Goal: Task Accomplishment & Management: Manage account settings

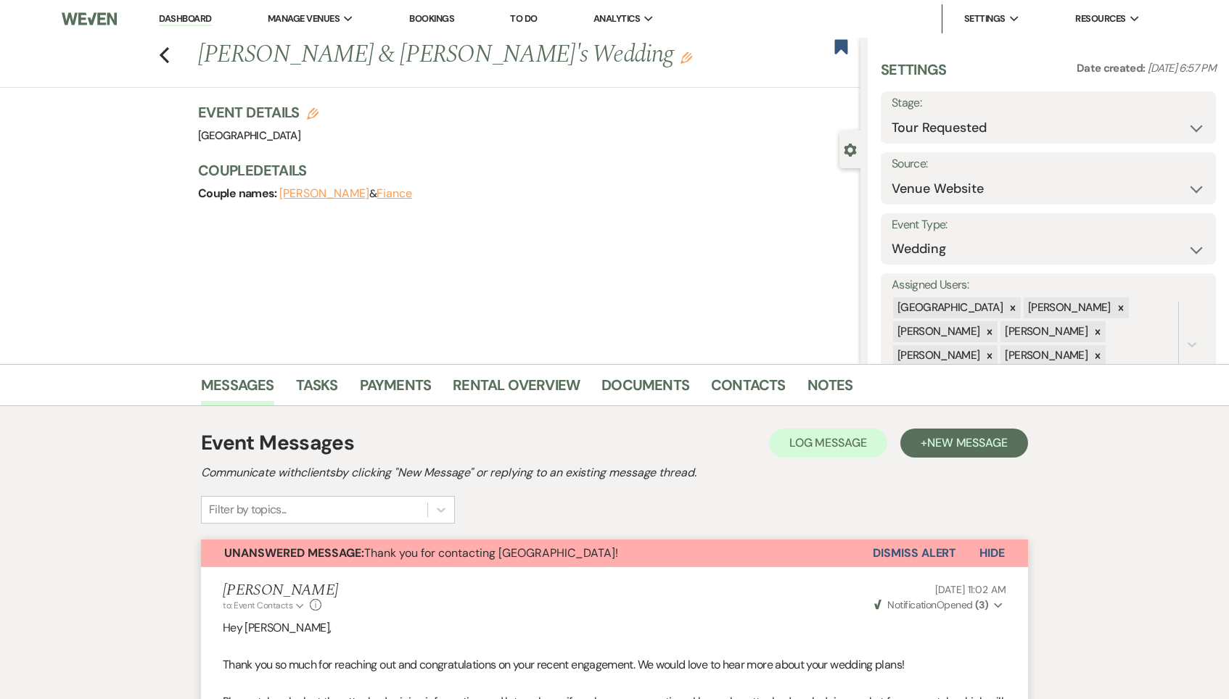
select select "2"
select select "5"
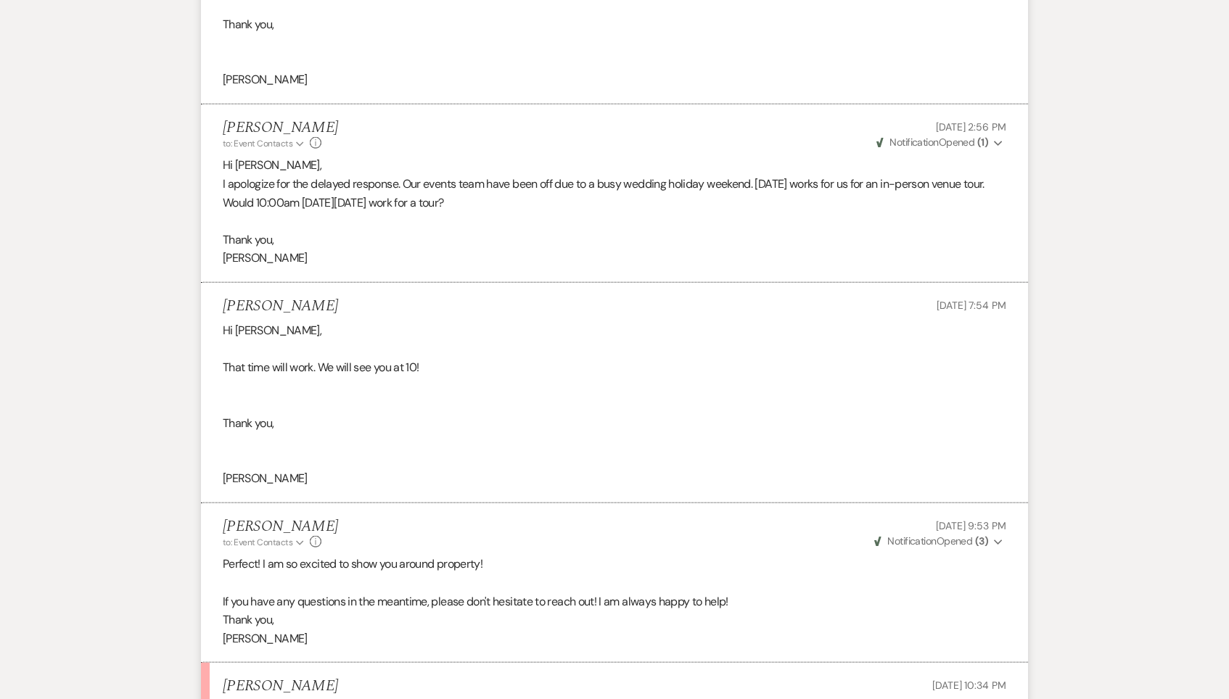
scroll to position [2745, 0]
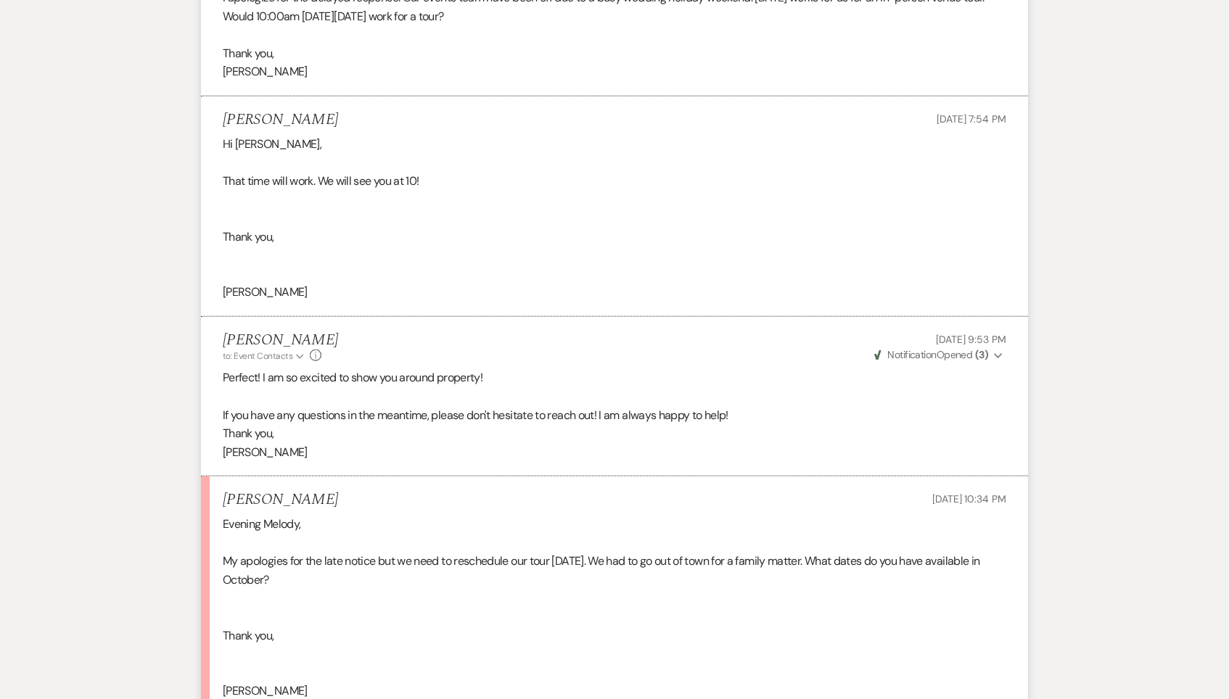
scroll to position [2963, 0]
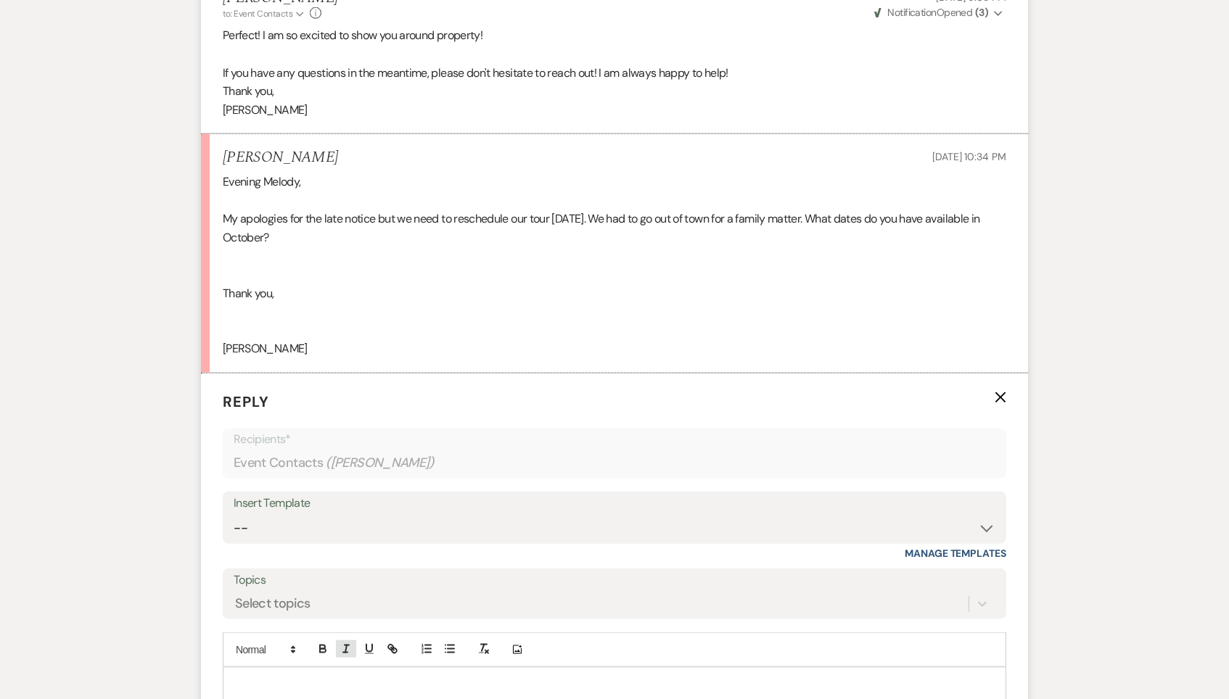
scroll to position [3325, 0]
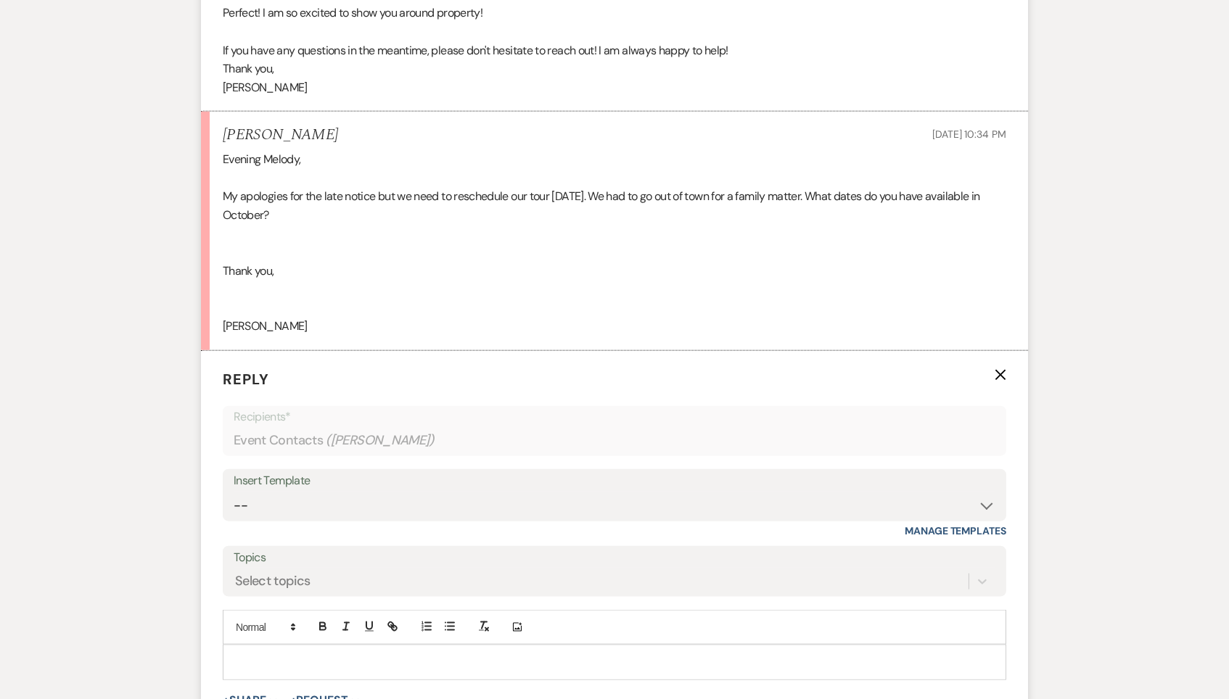
click at [342, 654] on p at bounding box center [614, 662] width 760 height 16
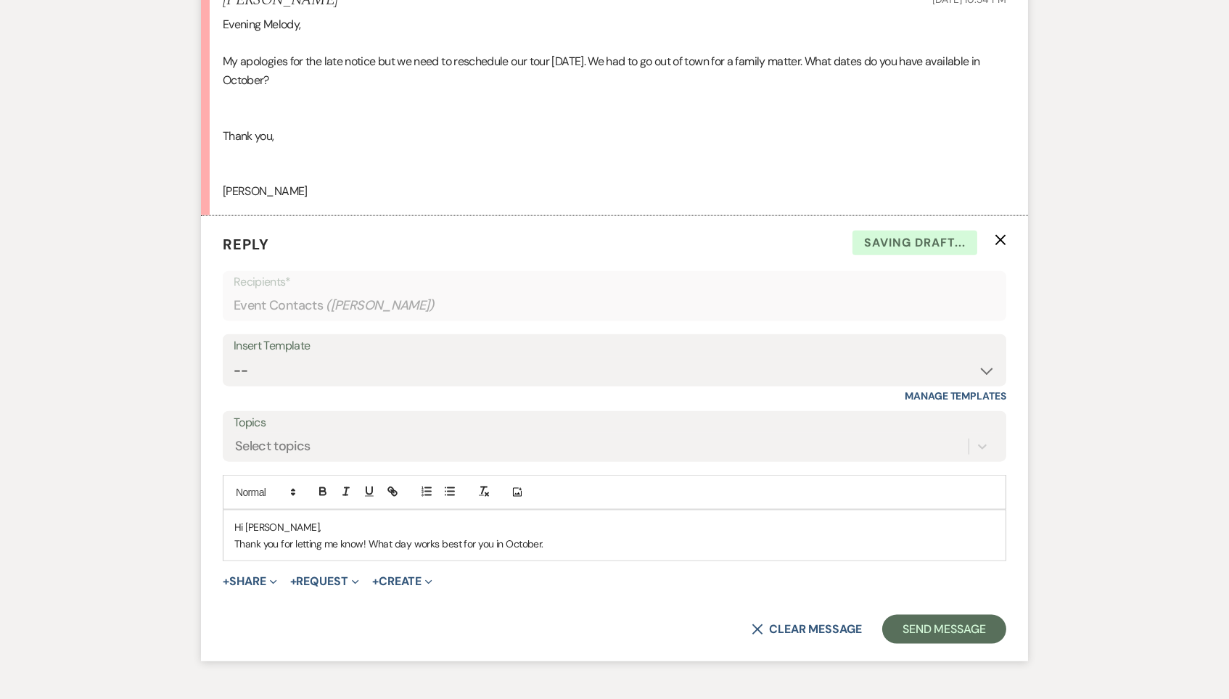
scroll to position [3462, 0]
click at [979, 613] on button "Send Message" at bounding box center [944, 627] width 124 height 29
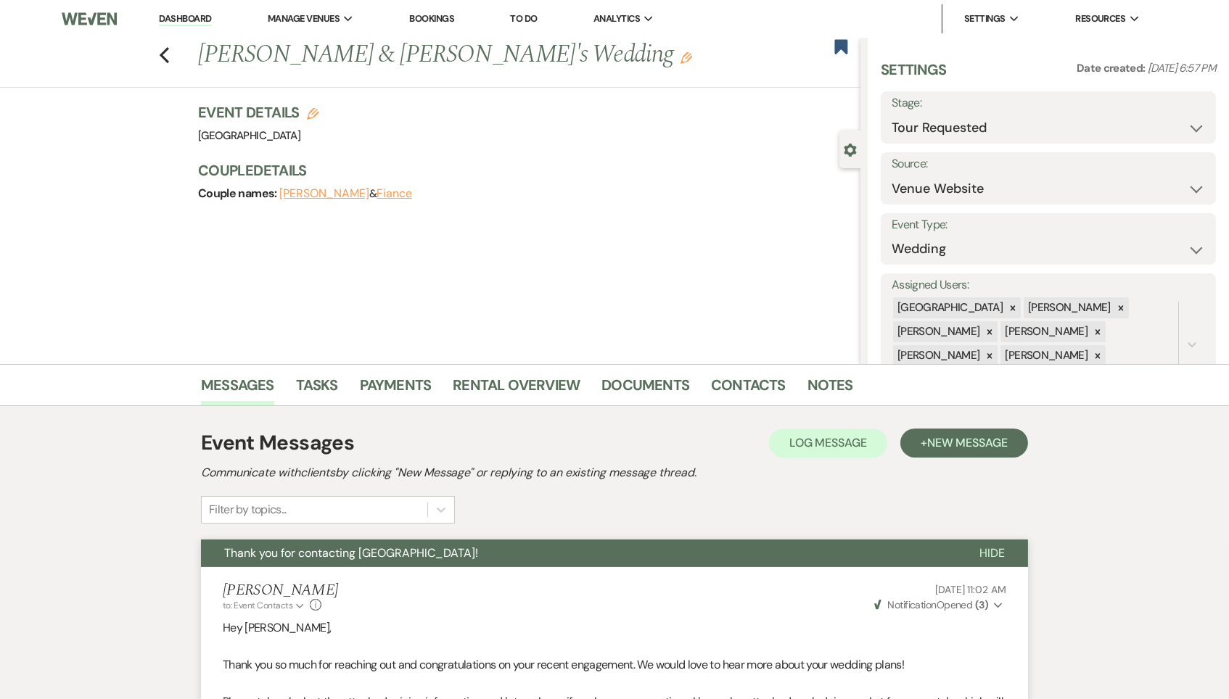
scroll to position [0, 0]
click at [849, 45] on div "Previous Alexandra Dawson & Fiance's Wedding Edit" at bounding box center [526, 55] width 670 height 35
click at [834, 49] on icon "Bookmark" at bounding box center [841, 46] width 15 height 17
click at [163, 57] on use "button" at bounding box center [164, 55] width 9 height 16
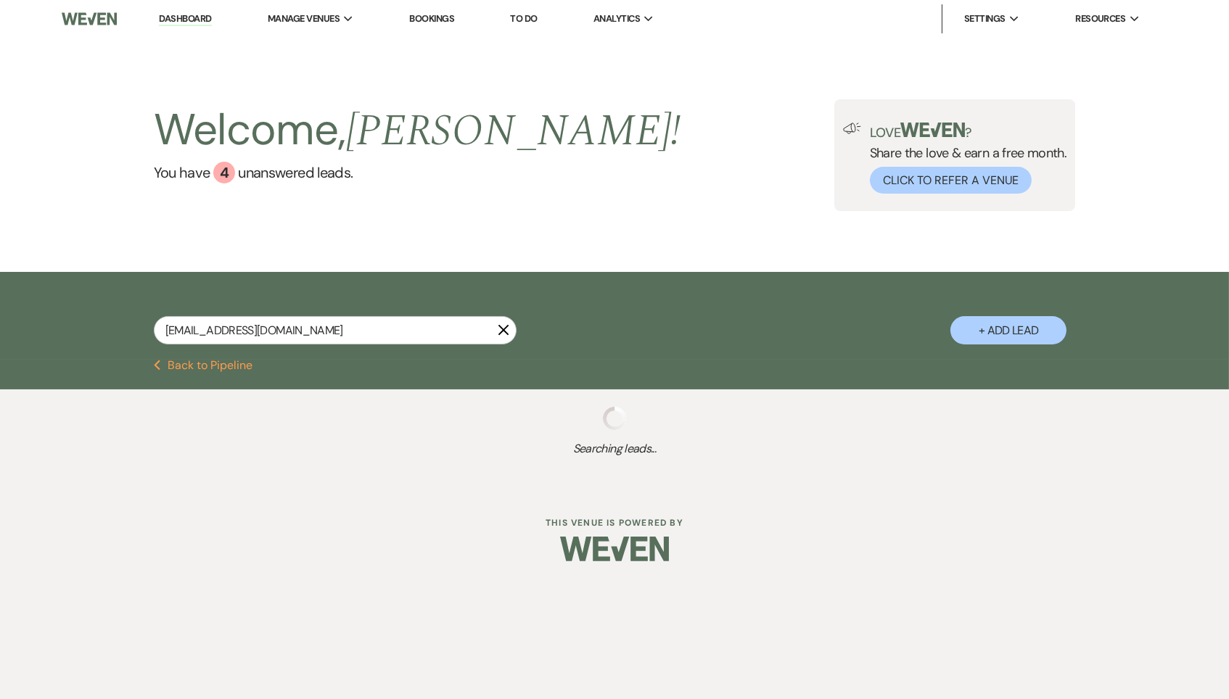
select select "2"
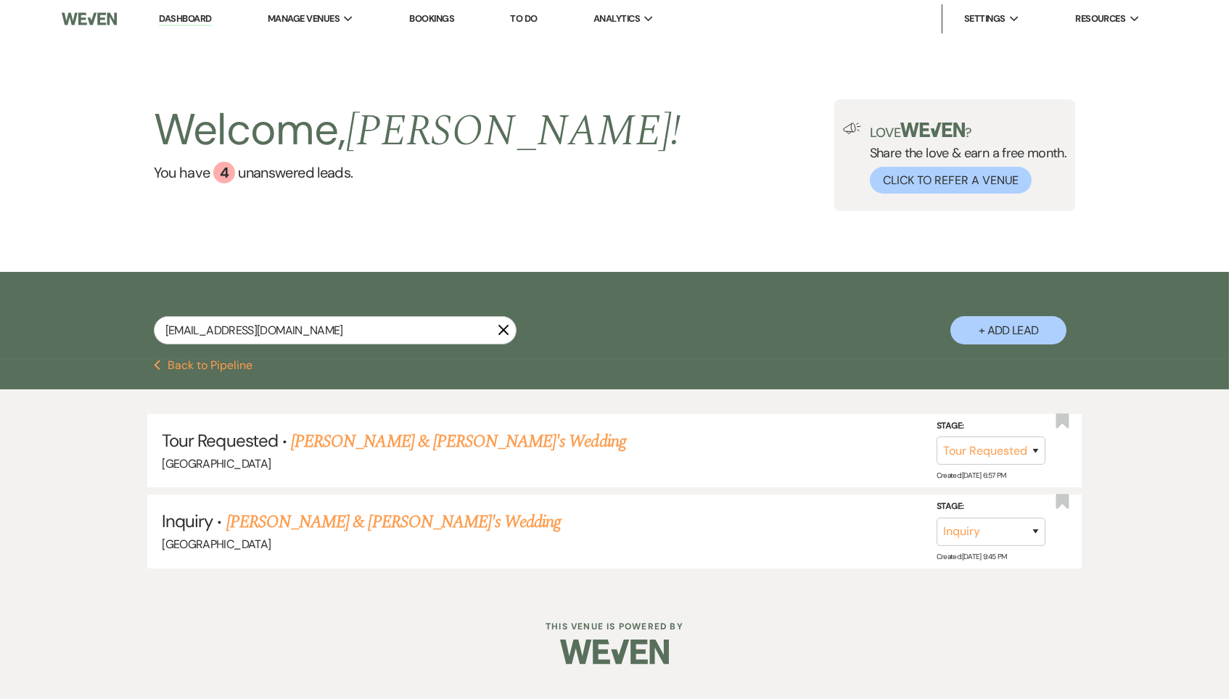
click at [502, 327] on icon "X" at bounding box center [504, 330] width 12 height 12
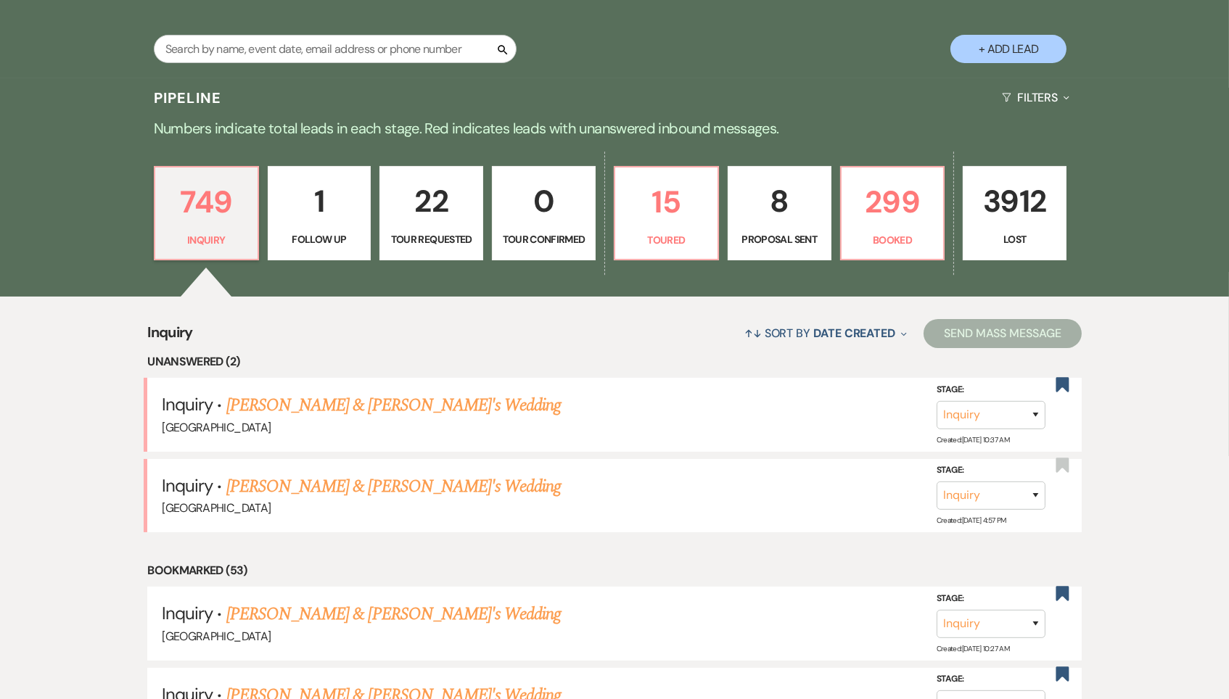
scroll to position [284, 0]
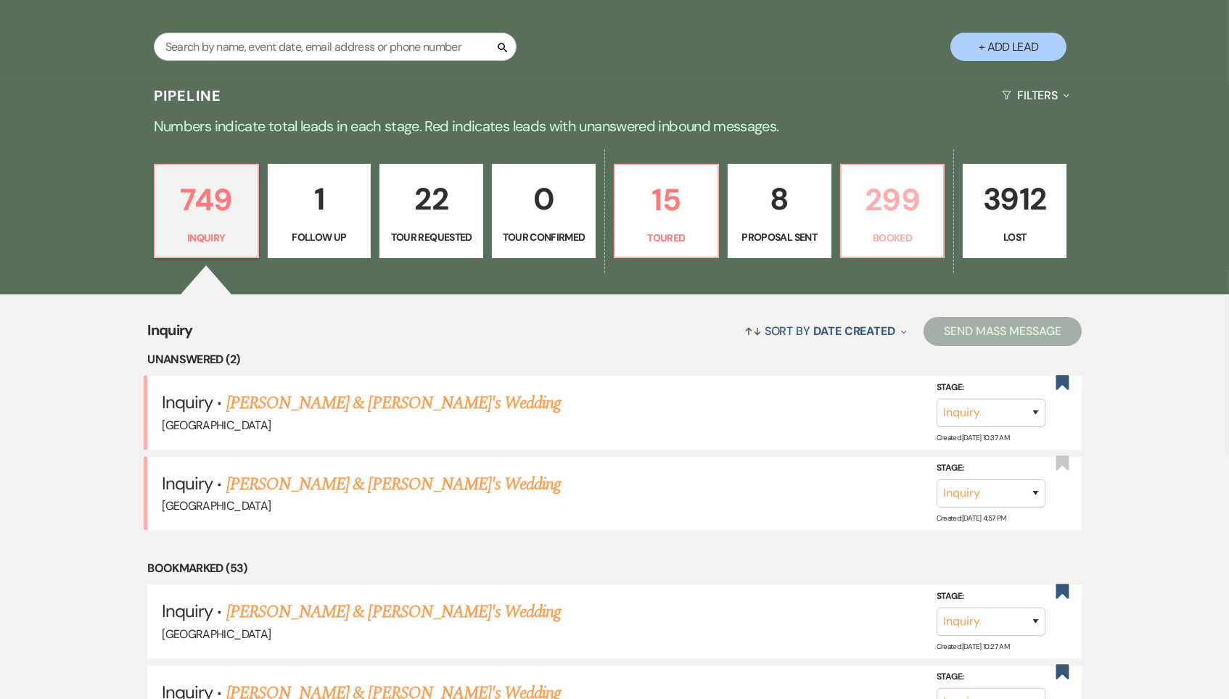
click at [892, 230] on p "Booked" at bounding box center [892, 238] width 85 height 16
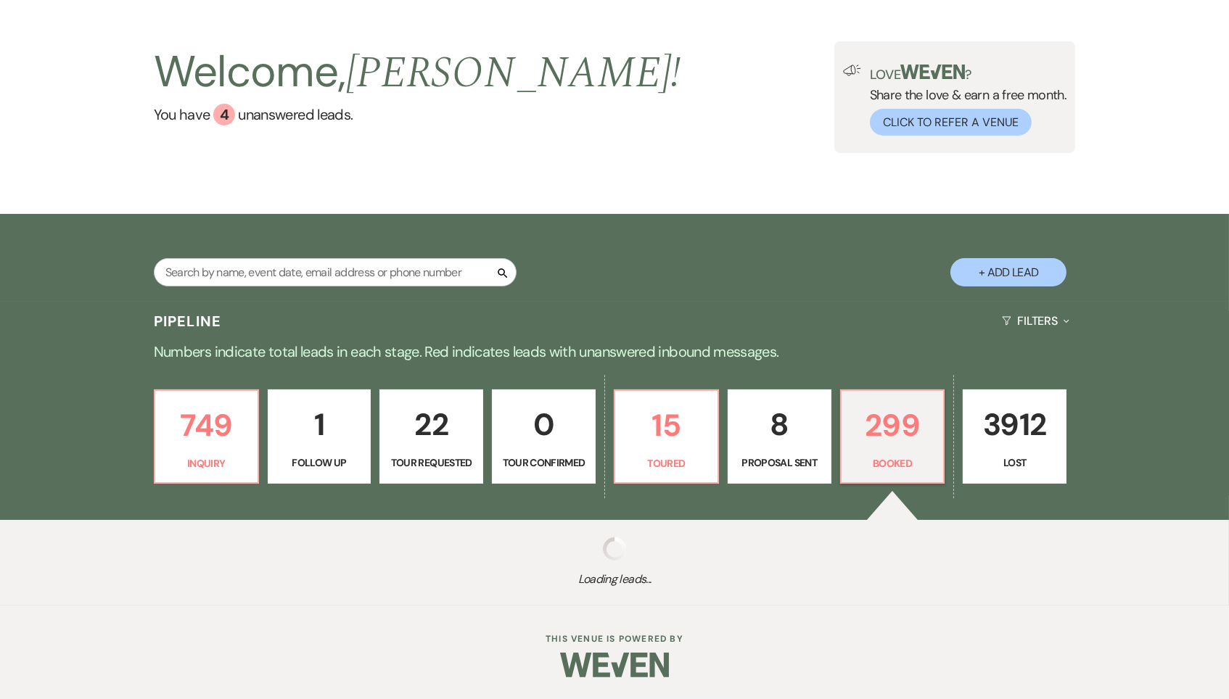
scroll to position [54, 0]
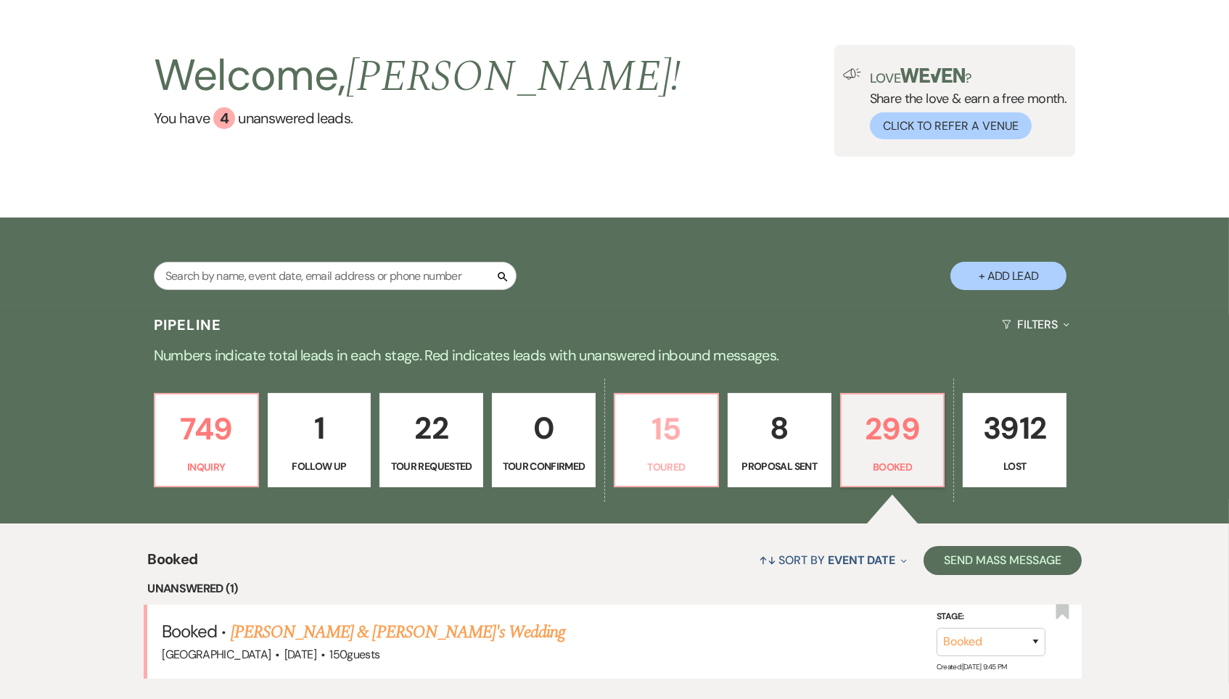
click at [667, 459] on p "Toured" at bounding box center [666, 467] width 85 height 16
select select "5"
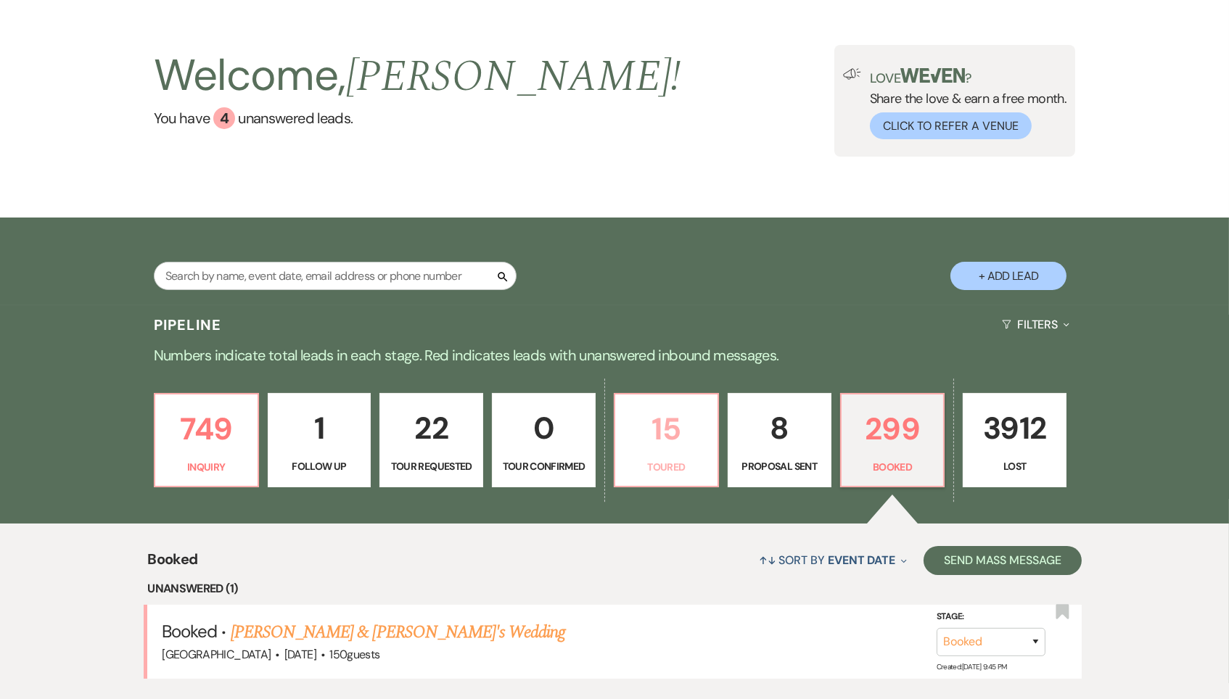
select select "5"
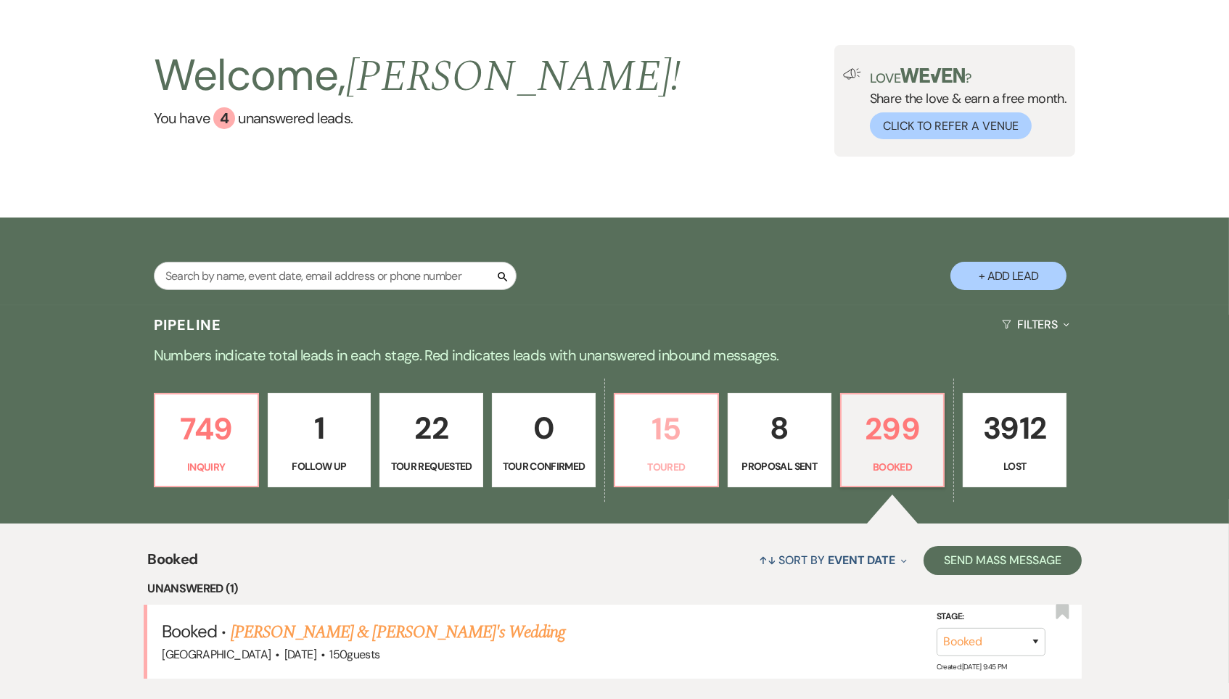
select select "5"
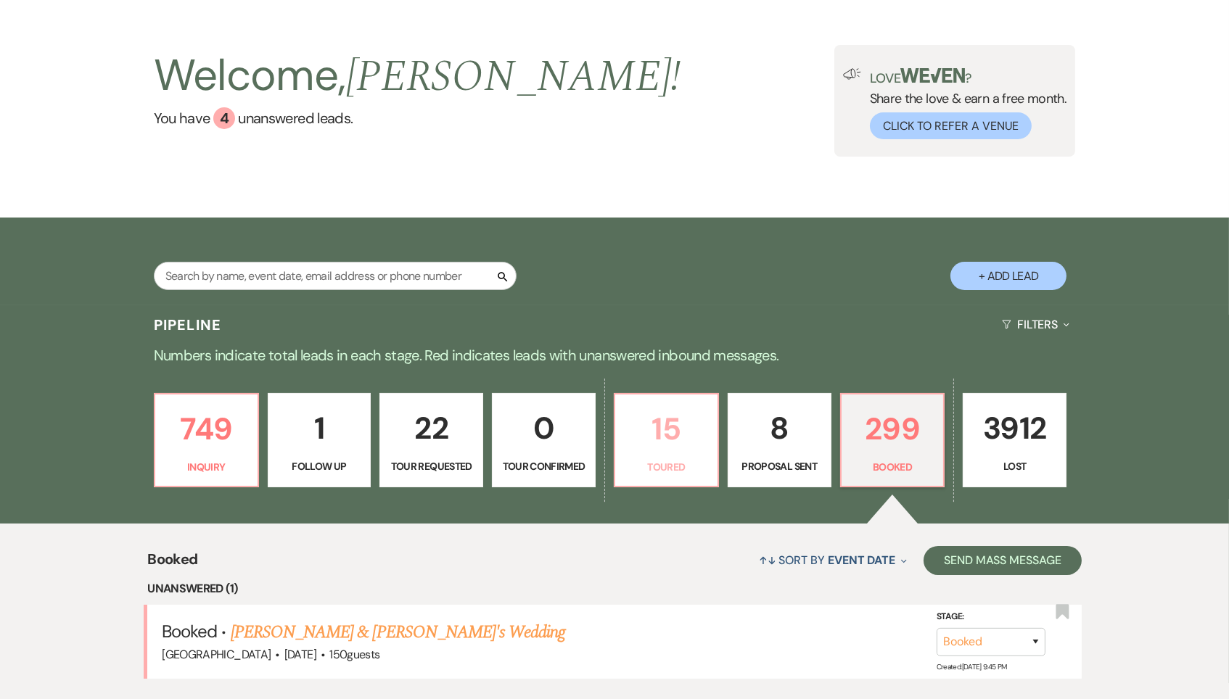
select select "5"
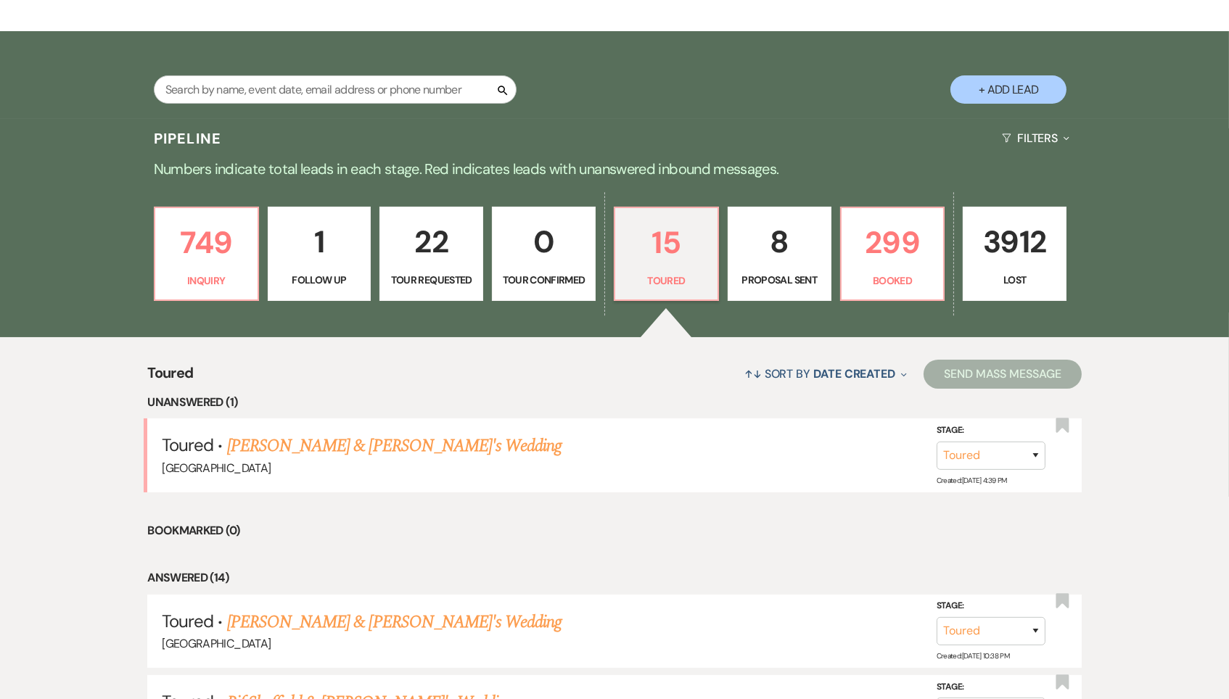
scroll to position [278, 0]
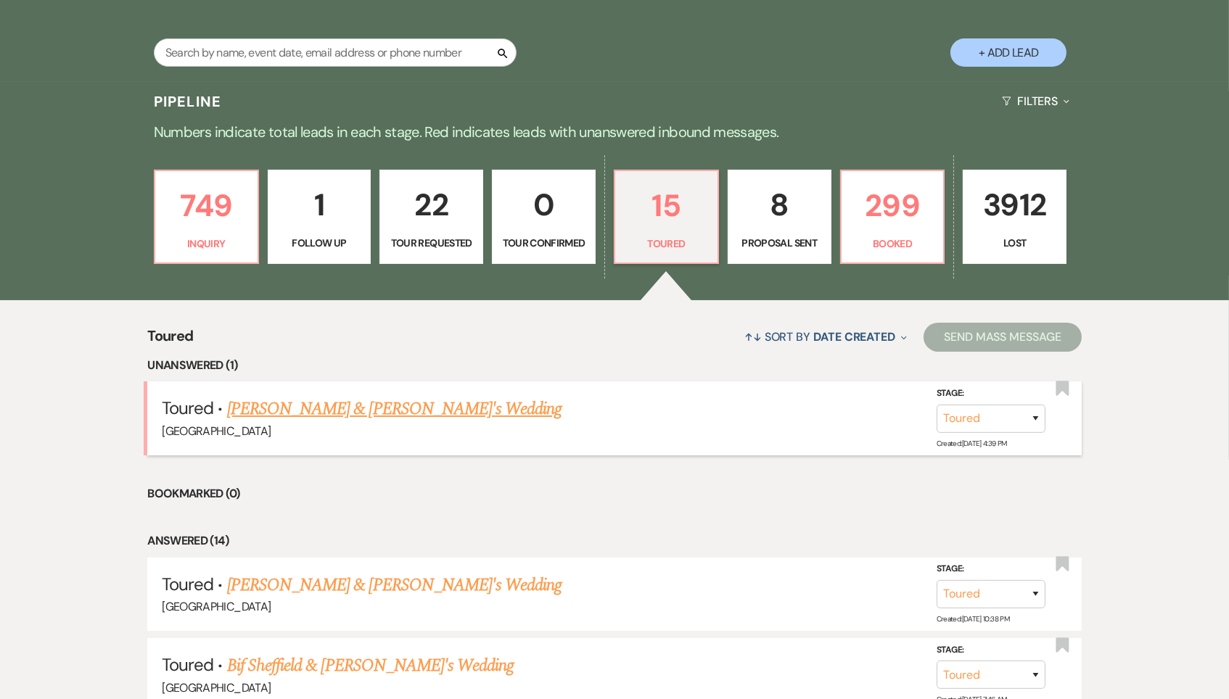
click at [366, 400] on link "Hartley Myers & Fiance's Wedding" at bounding box center [394, 409] width 335 height 26
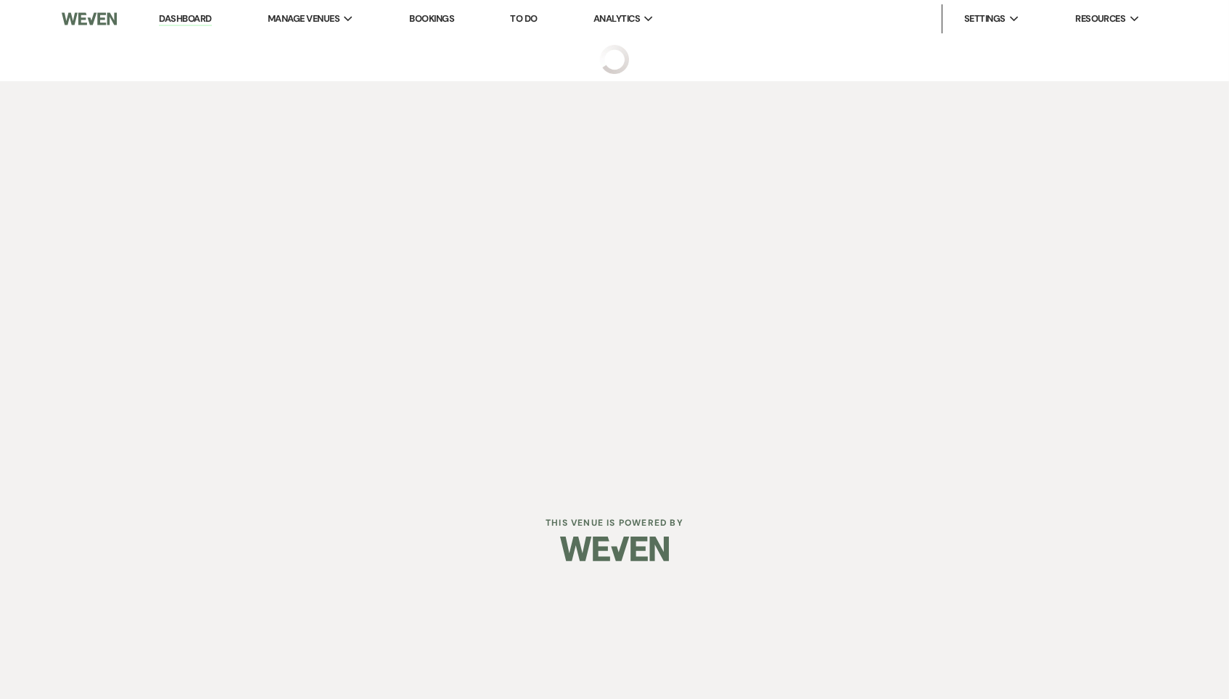
select select "5"
select select "6"
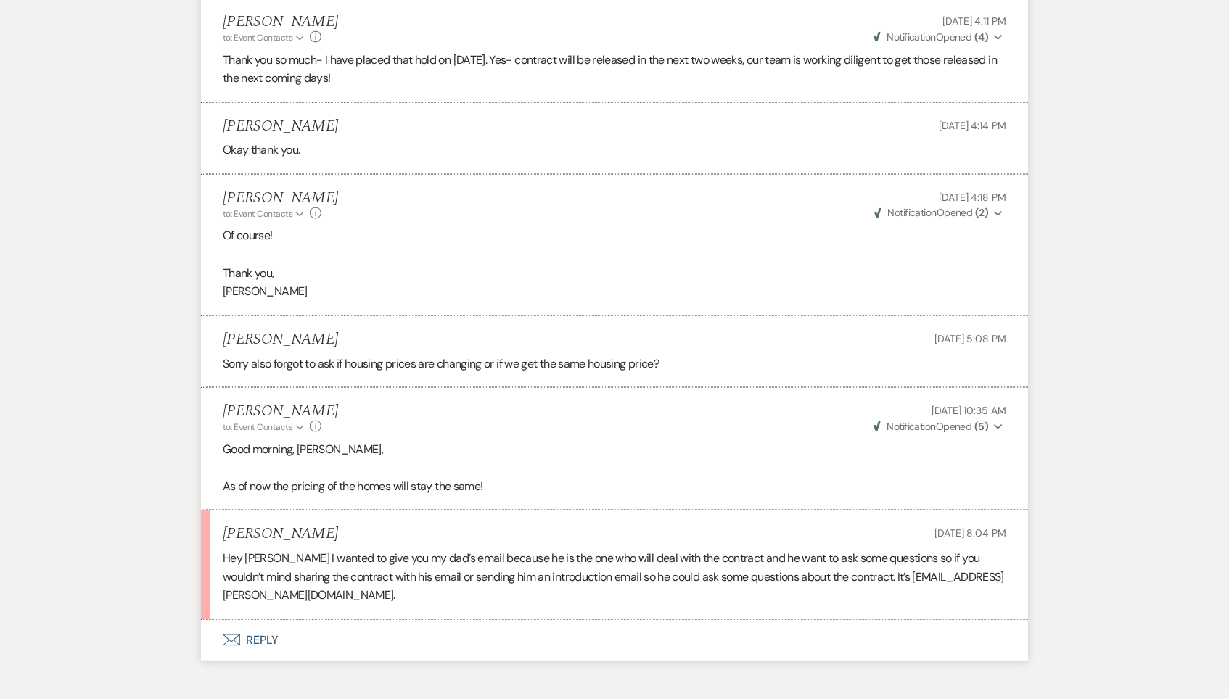
scroll to position [4438, 0]
drag, startPoint x: 380, startPoint y: 523, endPoint x: 205, endPoint y: 522, distance: 175.6
click at [205, 522] on li "Hartley Myers Sep 19, 2025, 8:04 PM Hey Brooke I wanted to give you my dad’s em…" at bounding box center [614, 566] width 827 height 110
copy p "Davidandann.myers@gmail.com"
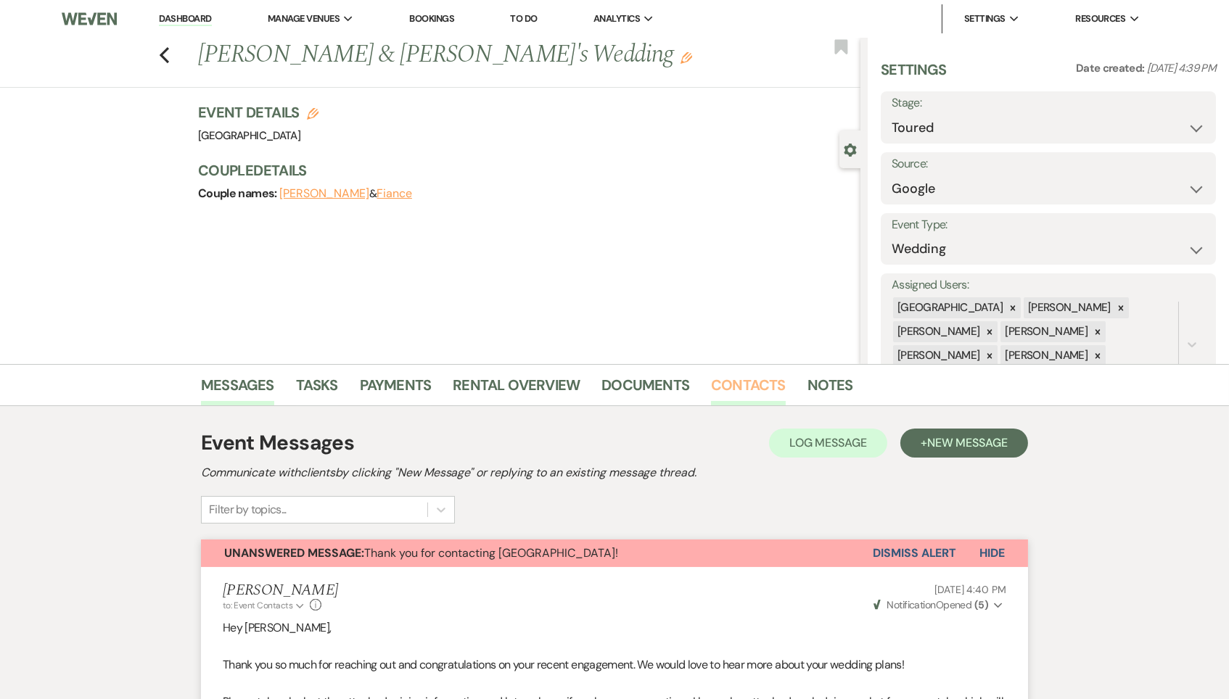
scroll to position [0, 0]
click at [747, 381] on link "Contacts" at bounding box center [748, 390] width 75 height 32
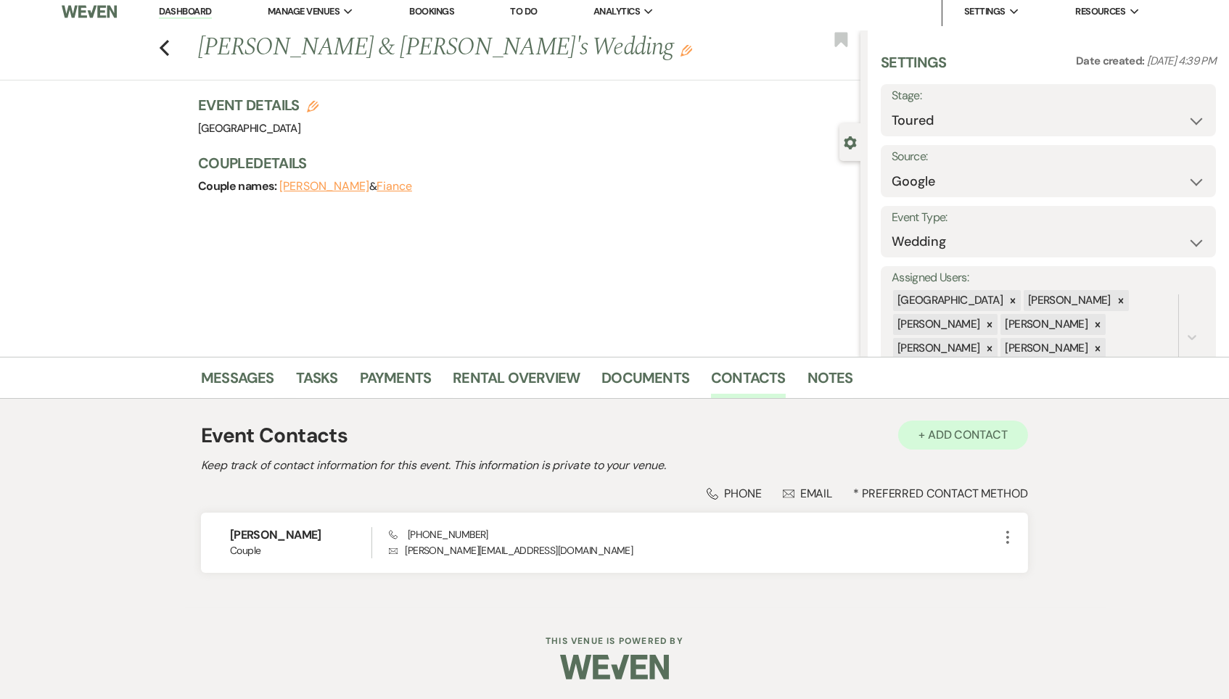
scroll to position [7, 0]
click at [941, 435] on button "+ Add Contact" at bounding box center [963, 436] width 130 height 29
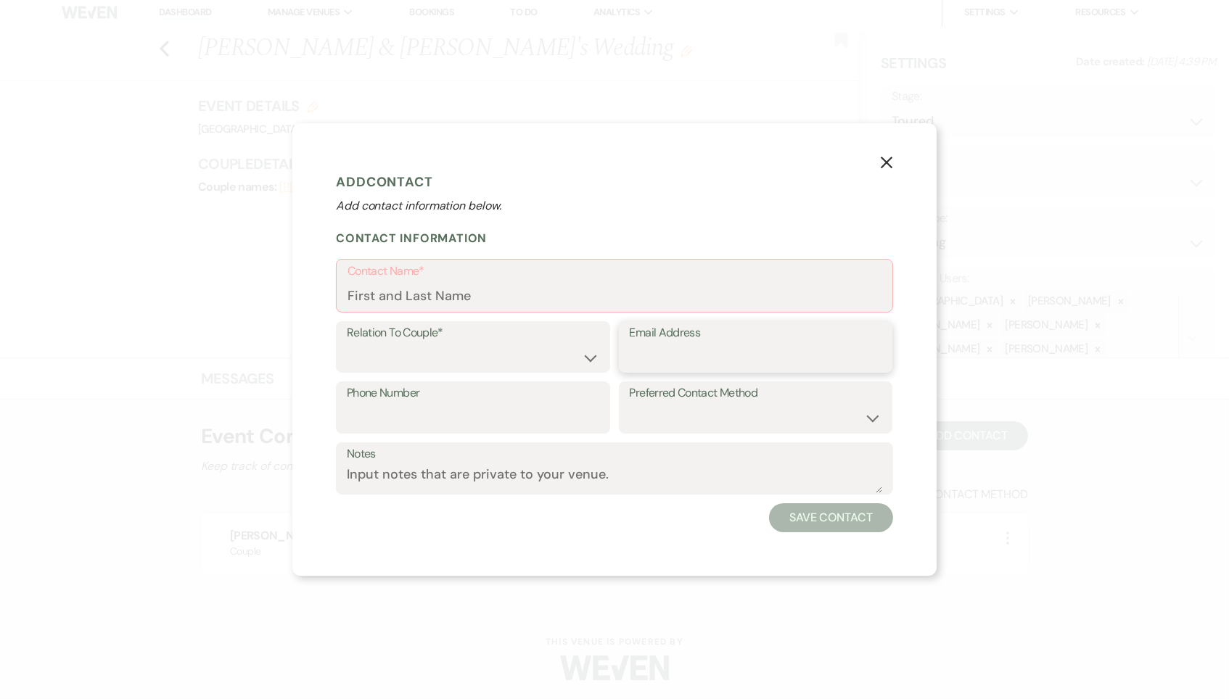
paste input "Davidandann.myers@gmail.com"
type input "Davidandann.myers@gmail.com"
click at [522, 295] on input "Contact Name*" at bounding box center [615, 296] width 534 height 28
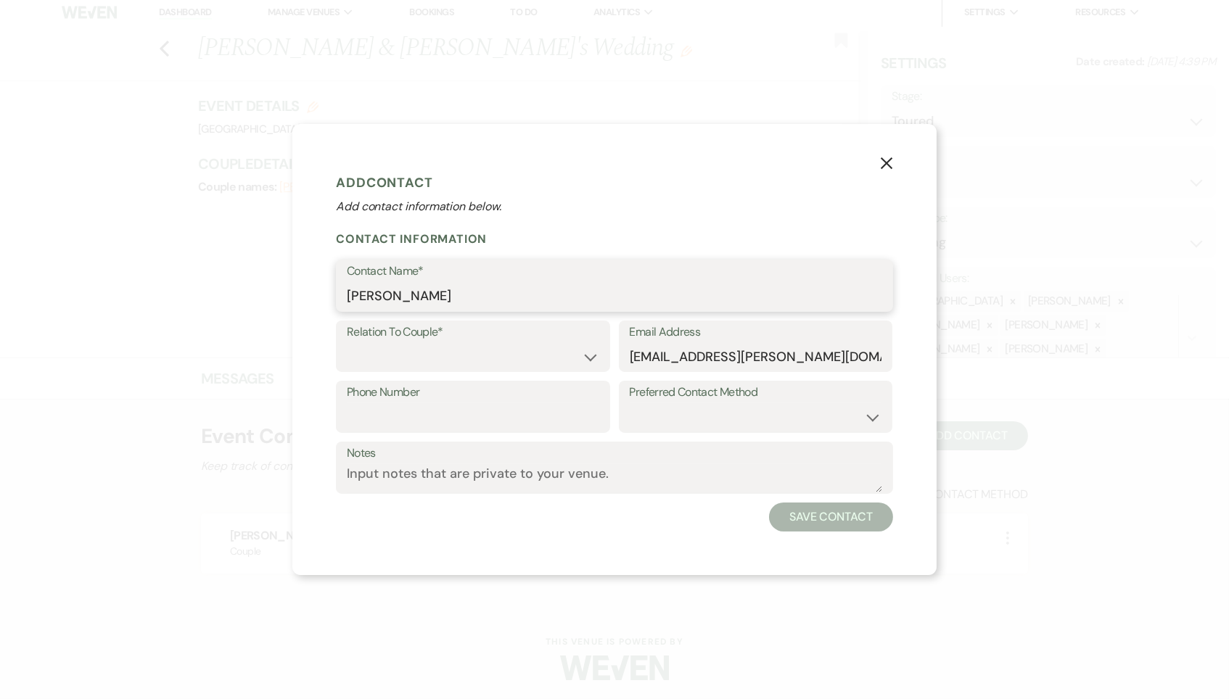
type input "David Myers"
click at [443, 340] on label "Relation To Couple*" at bounding box center [473, 332] width 252 height 21
select select "3"
click at [826, 527] on button "Save Contact" at bounding box center [831, 517] width 124 height 29
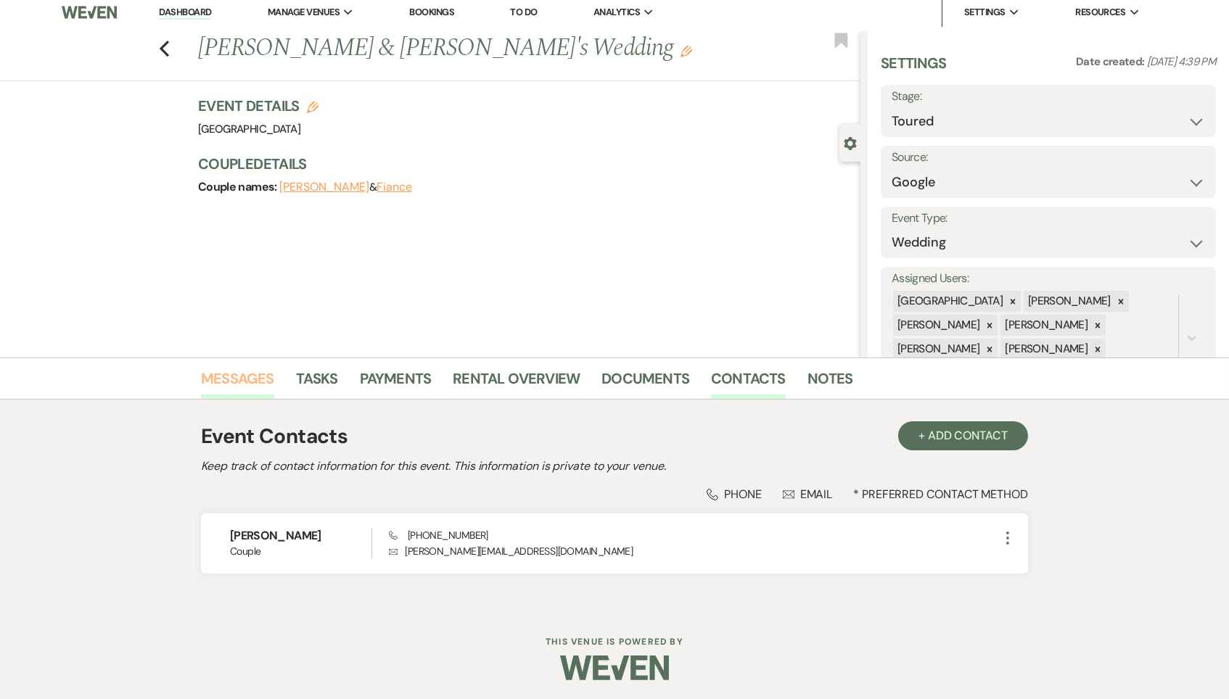
click at [242, 390] on link "Messages" at bounding box center [237, 383] width 73 height 32
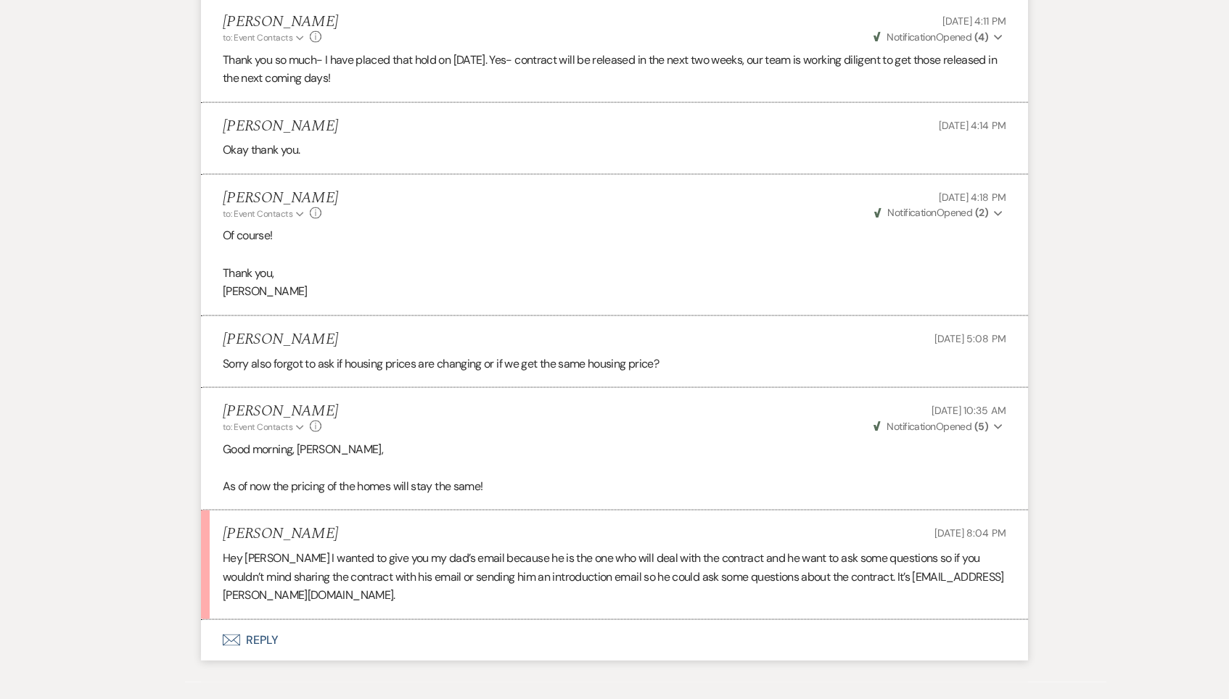
scroll to position [4438, 0]
click at [231, 636] on icon "Envelope" at bounding box center [231, 642] width 17 height 12
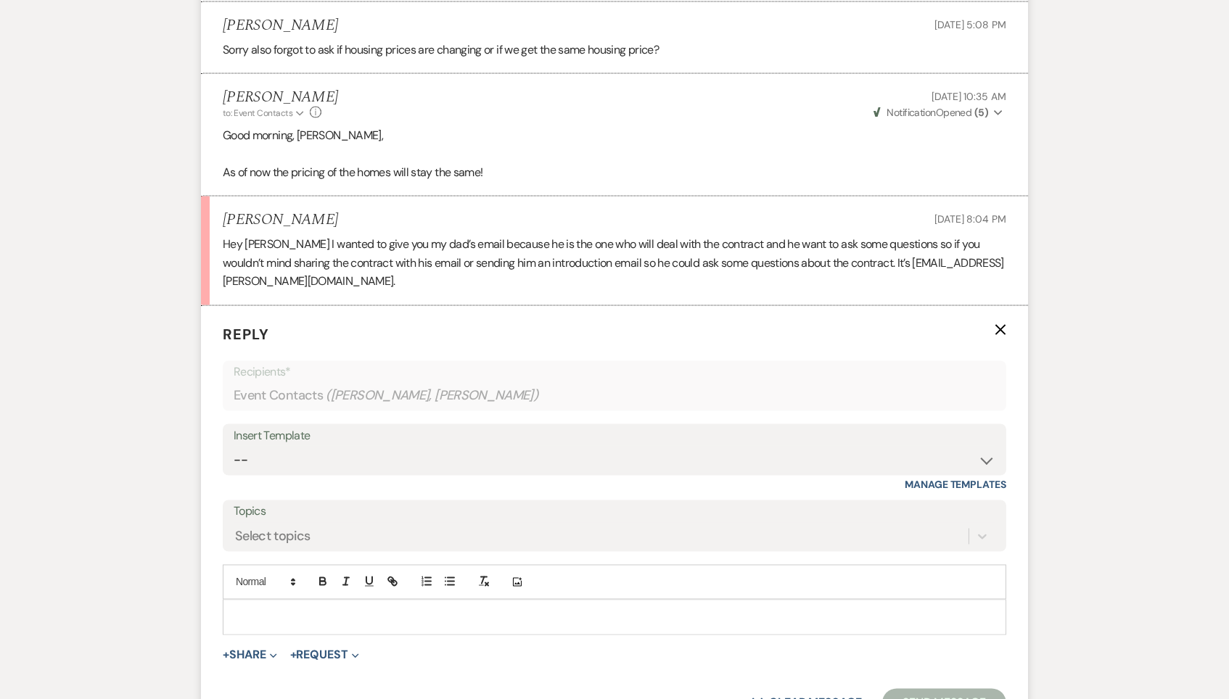
scroll to position [4842, 0]
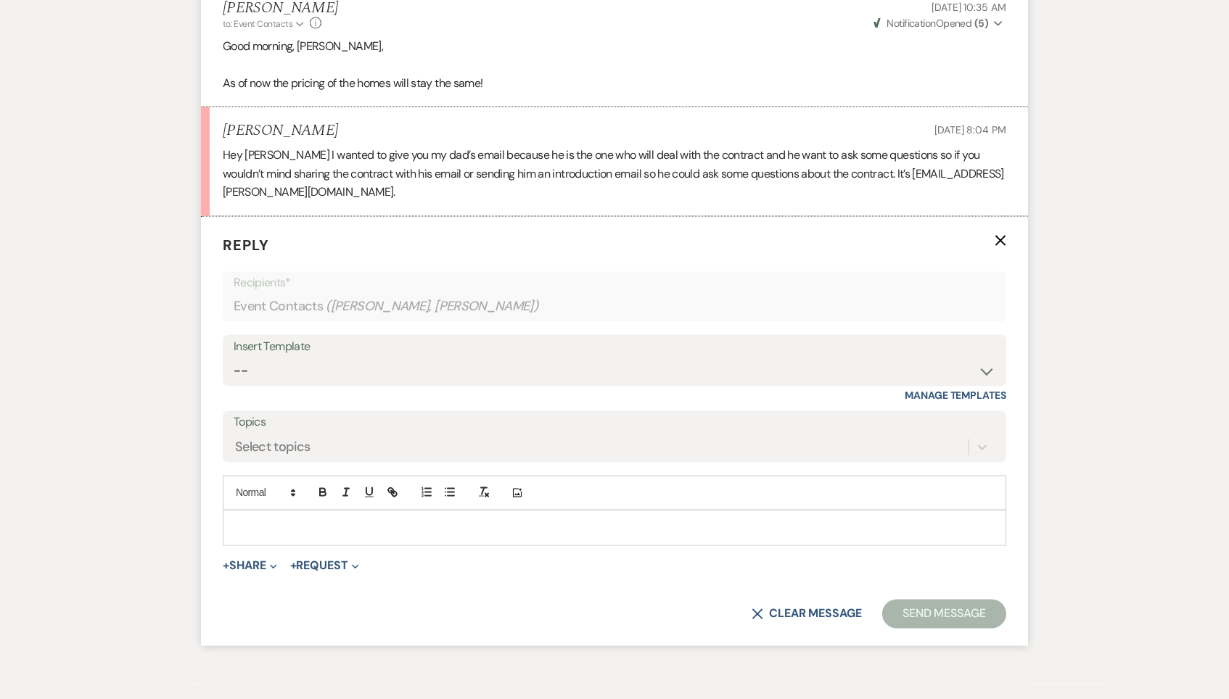
click at [347, 511] on div at bounding box center [614, 527] width 782 height 33
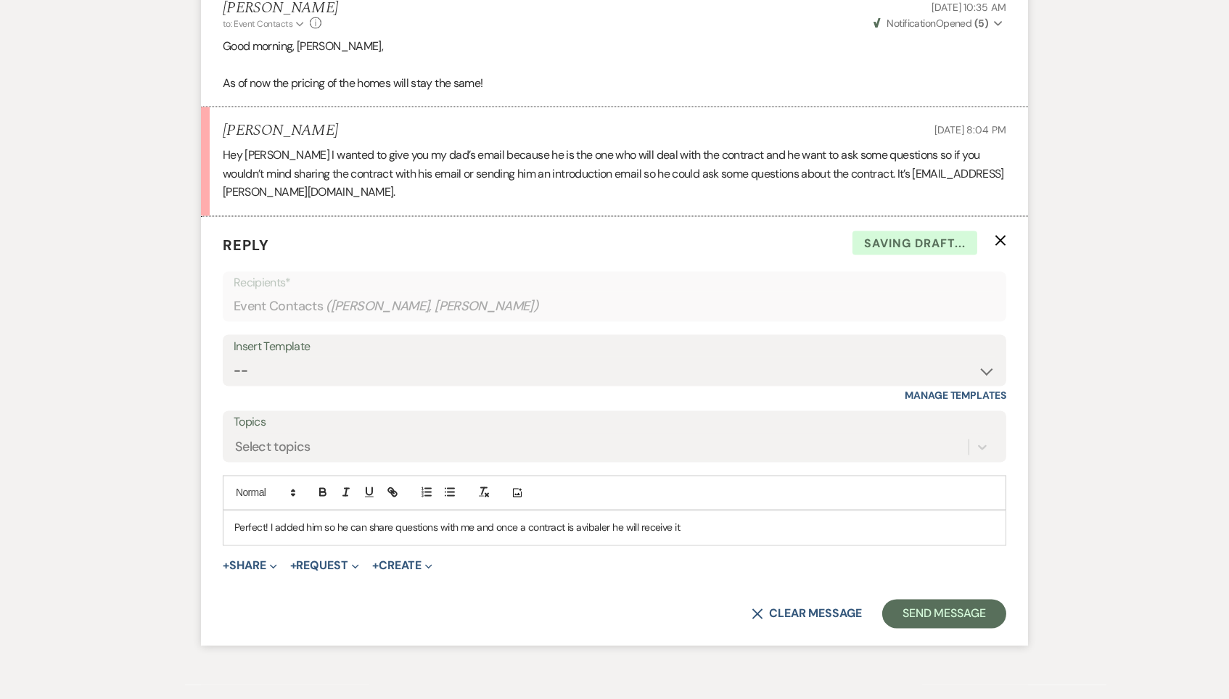
click at [583, 520] on p "Perfect! I added him so he can share questions with me and once a contract is a…" at bounding box center [614, 528] width 760 height 16
click at [607, 520] on p "Perfect! I added him so he can share questions with me and once a contract is a…" at bounding box center [614, 528] width 760 height 16
drag, startPoint x: 678, startPoint y: 446, endPoint x: 726, endPoint y: 458, distance: 49.3
click at [726, 520] on p "Perfect! I added him so he can share questions with me and once a contract is a…" at bounding box center [614, 528] width 760 height 16
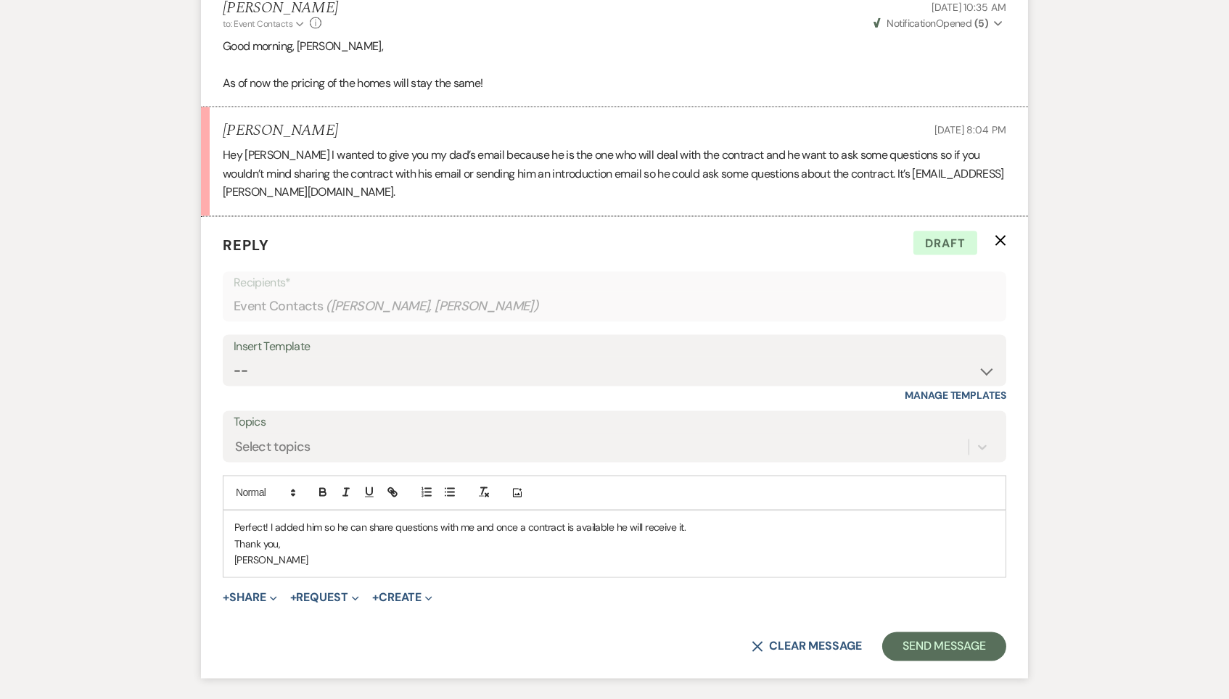
click at [729, 520] on p "Perfect! I added him so he can share questions with me and once a contract is a…" at bounding box center [614, 528] width 760 height 16
click at [1000, 633] on button "Send Message" at bounding box center [944, 647] width 124 height 29
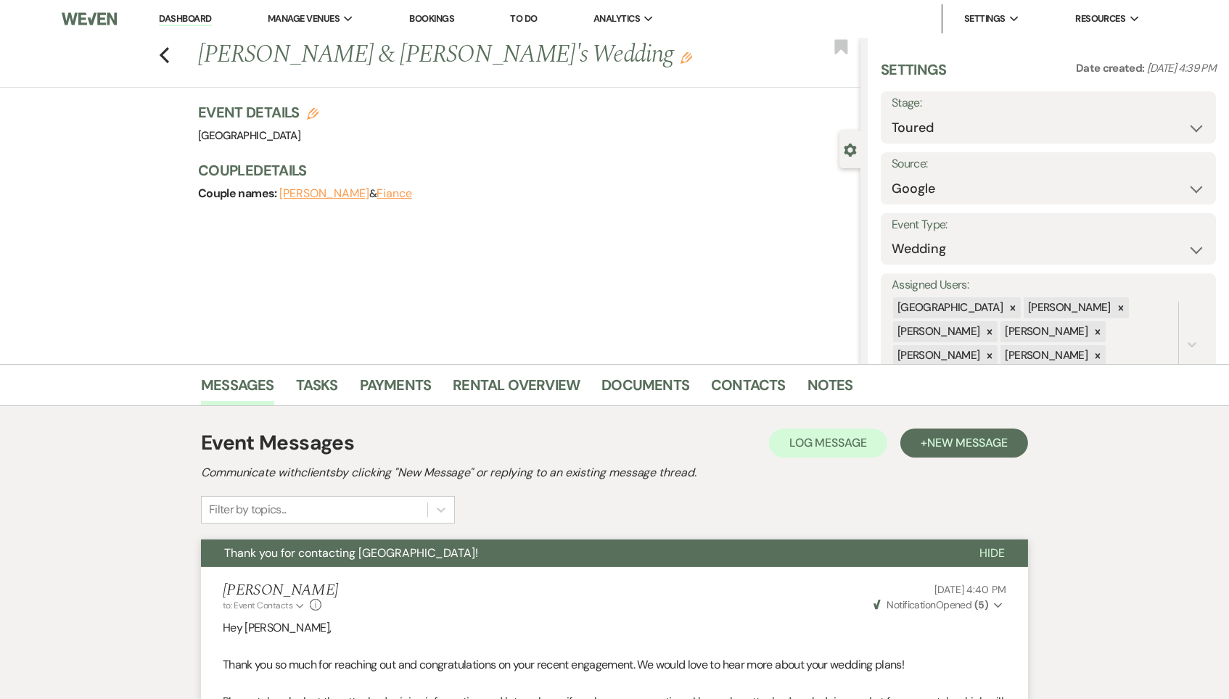
scroll to position [0, 0]
click at [162, 49] on icon "Previous" at bounding box center [164, 54] width 11 height 17
select select "5"
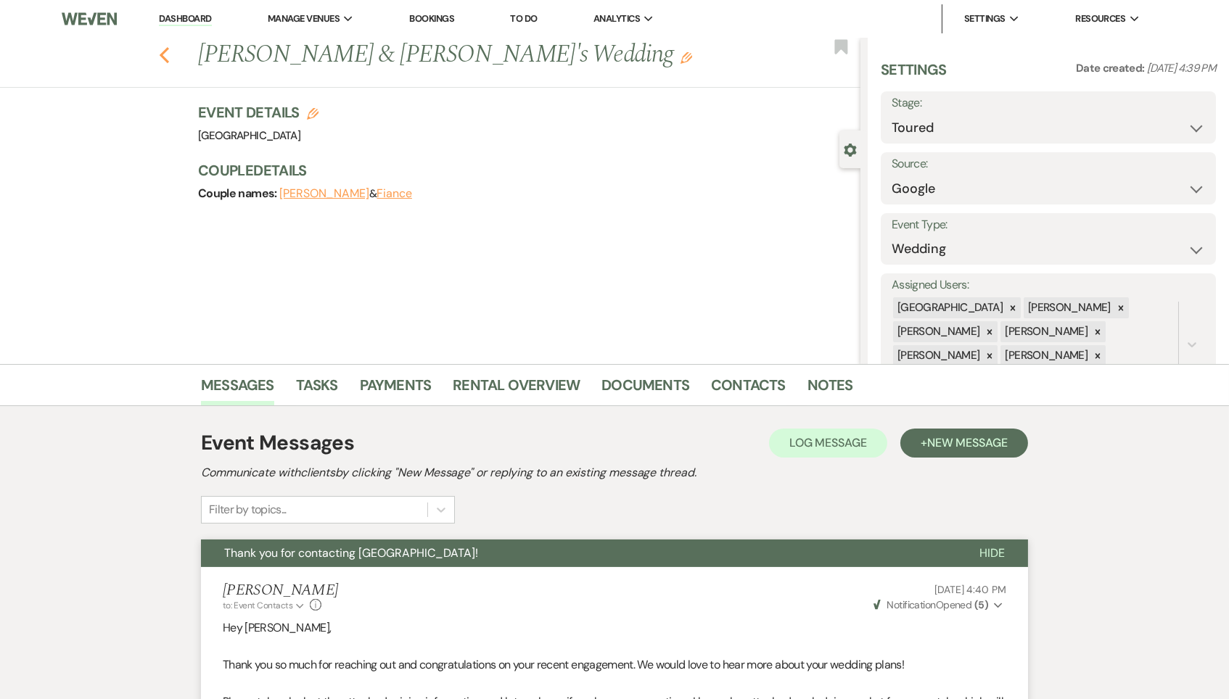
select select "5"
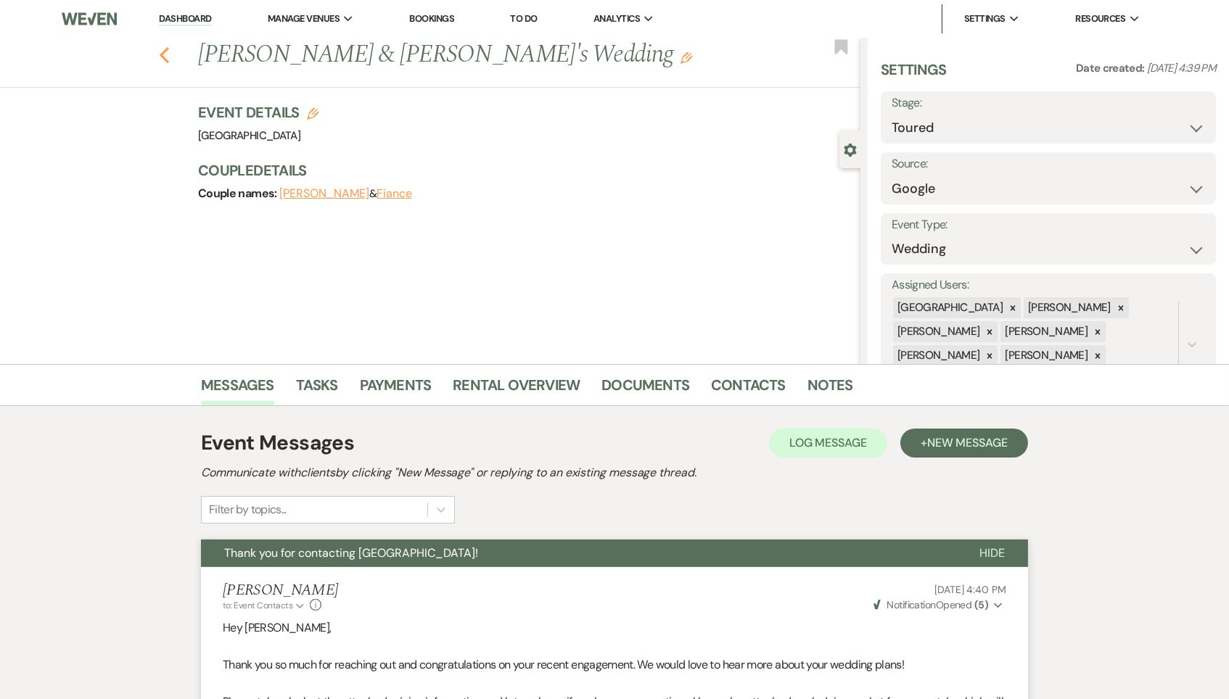
select select "5"
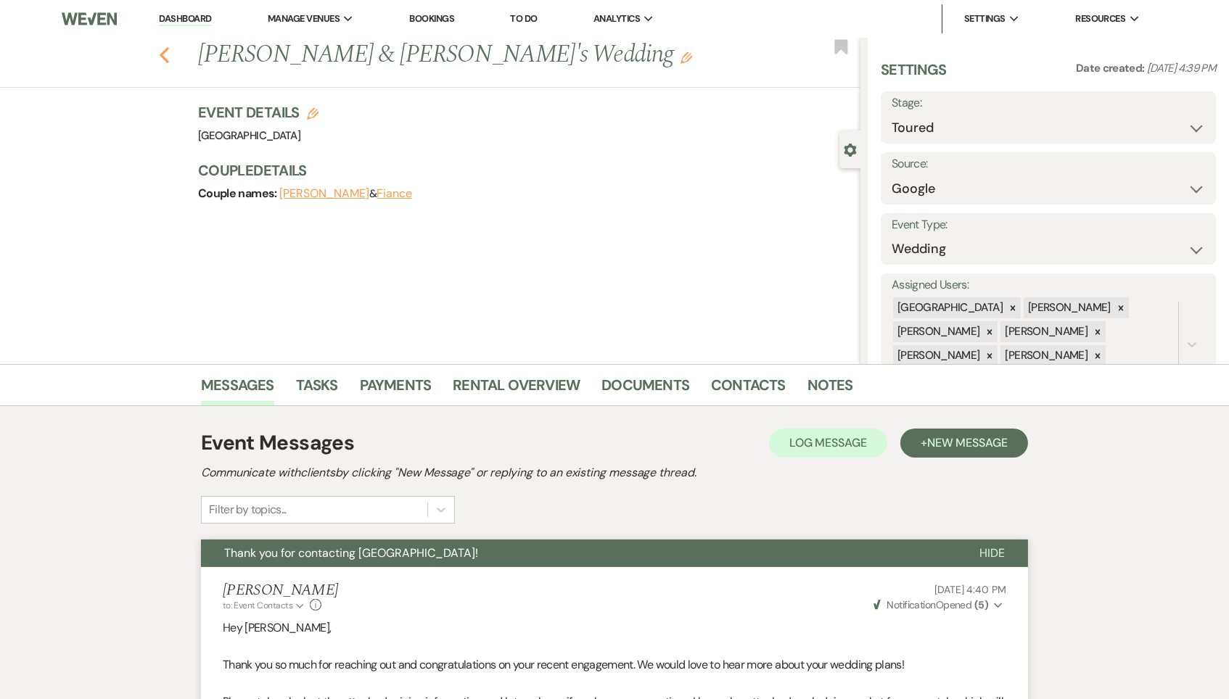
select select "5"
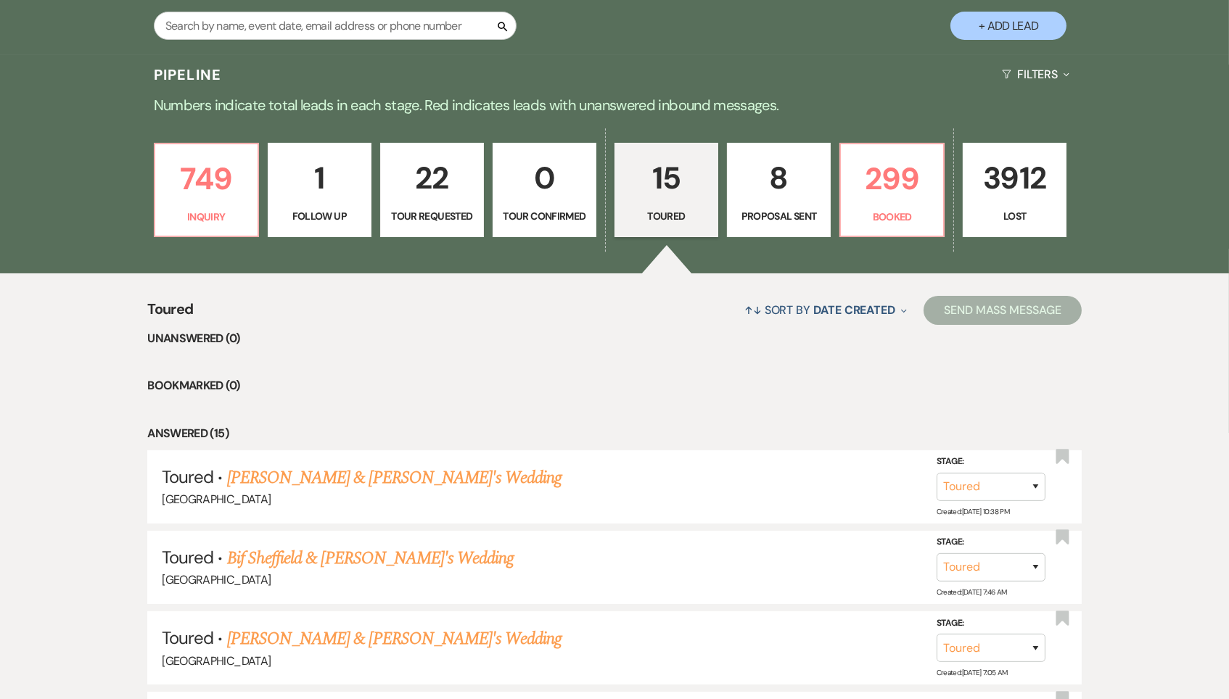
scroll to position [303, 0]
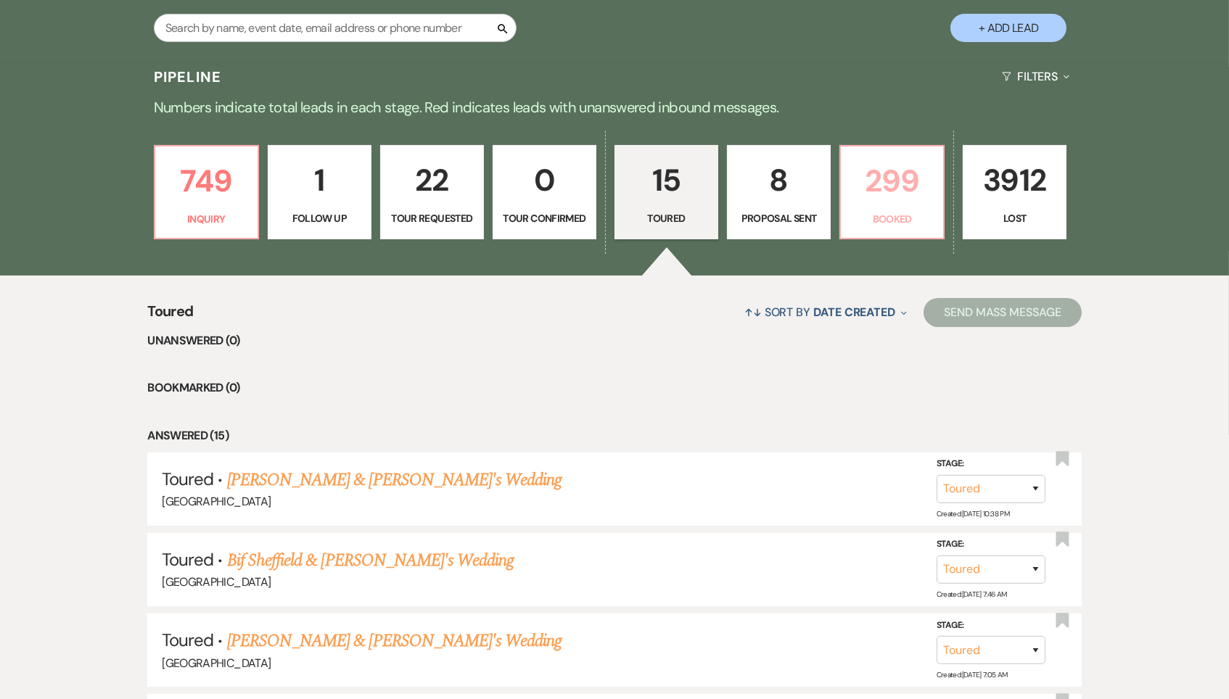
click at [926, 172] on p "299" at bounding box center [892, 181] width 85 height 49
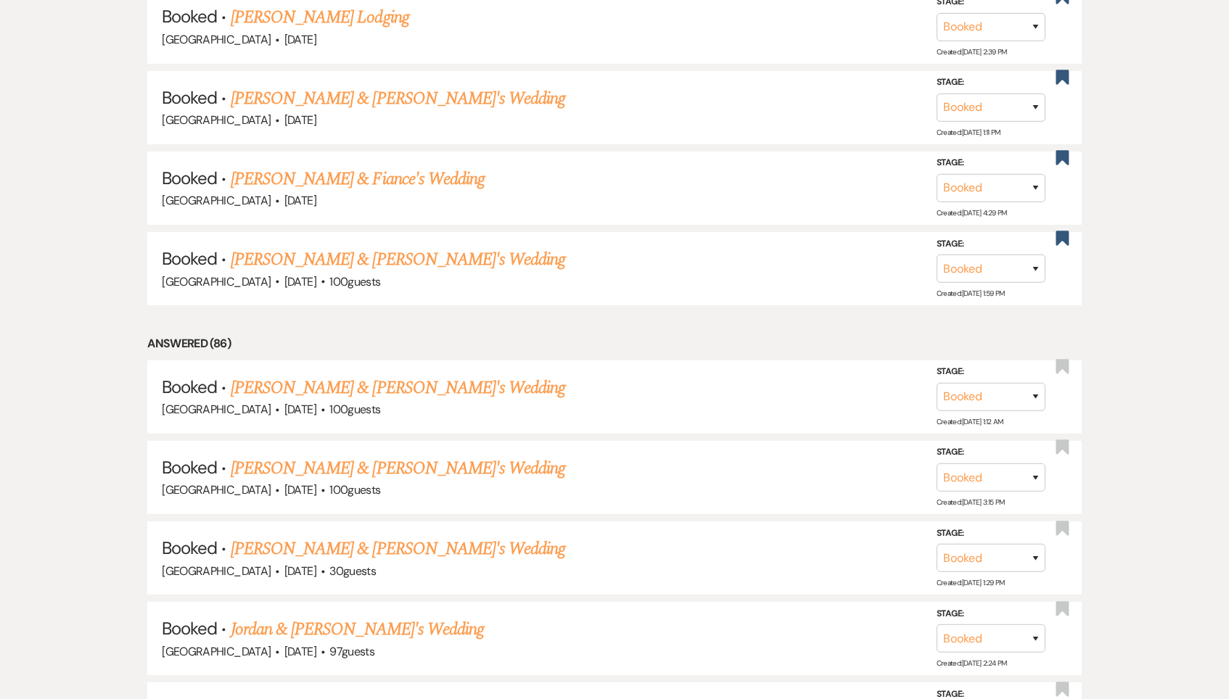
scroll to position [879, 0]
click at [379, 455] on link "Mikayla Logue & Fiance's Wedding" at bounding box center [398, 468] width 335 height 26
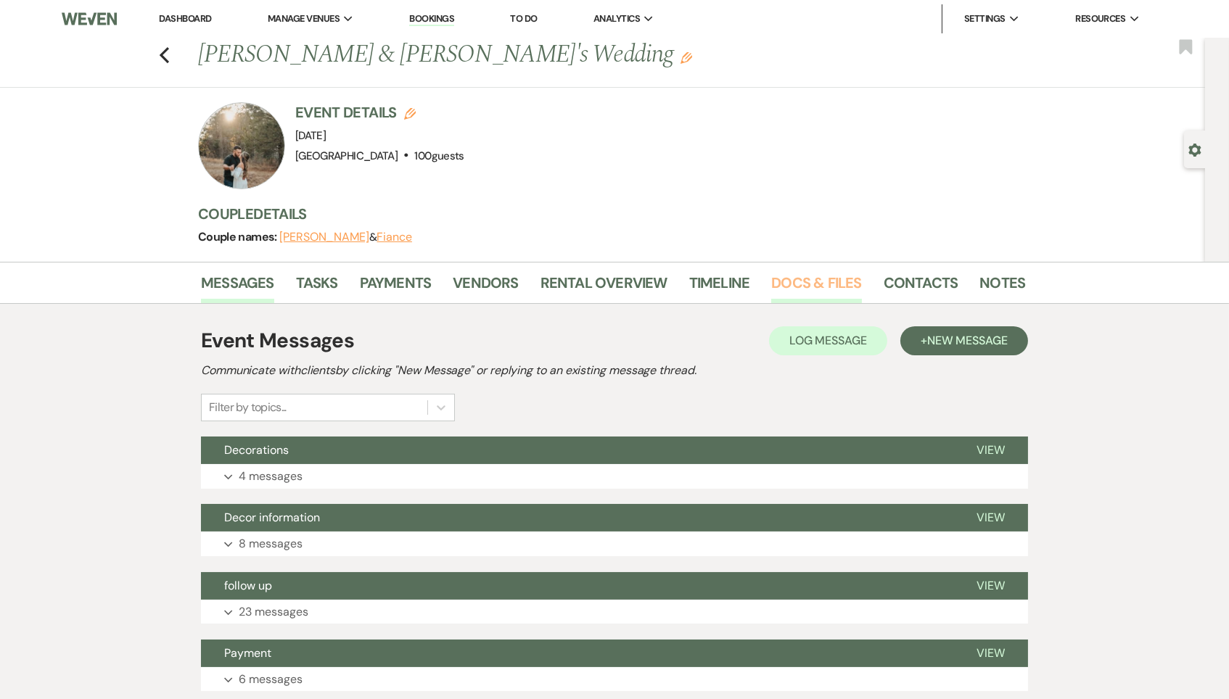
click at [818, 279] on link "Docs & Files" at bounding box center [816, 287] width 90 height 32
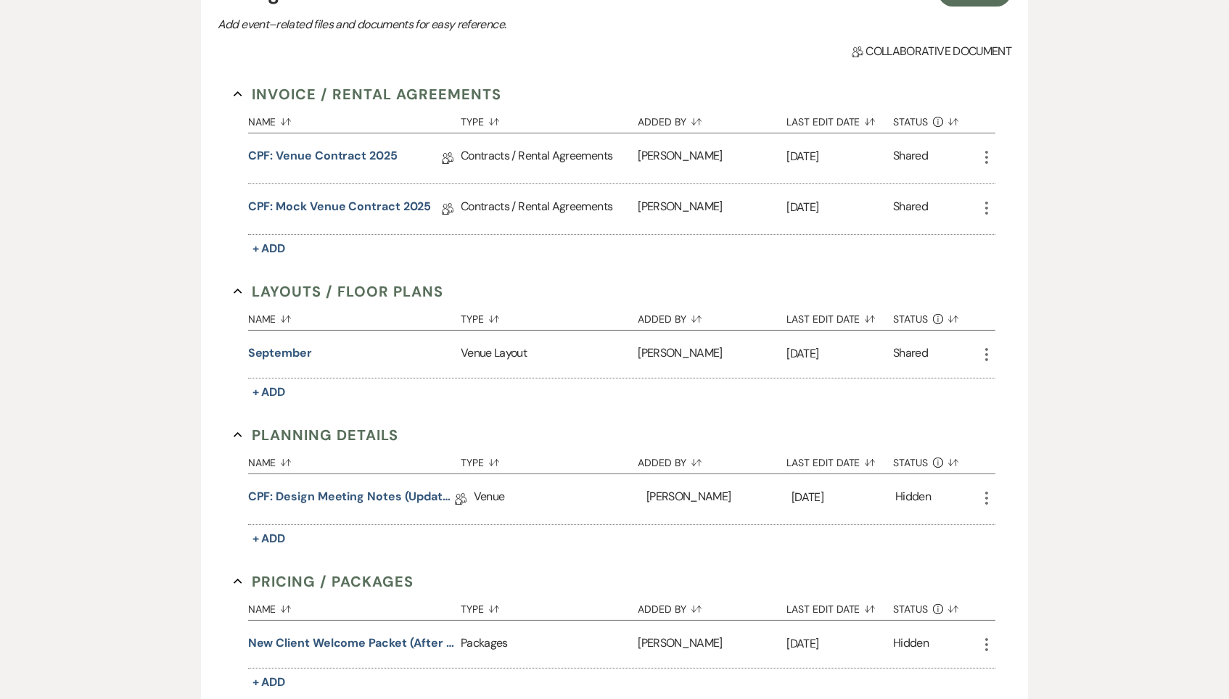
scroll to position [365, 0]
click at [345, 488] on link "CPF: Design Meeting Notes (Updated: August 5th, 2025)" at bounding box center [351, 499] width 207 height 22
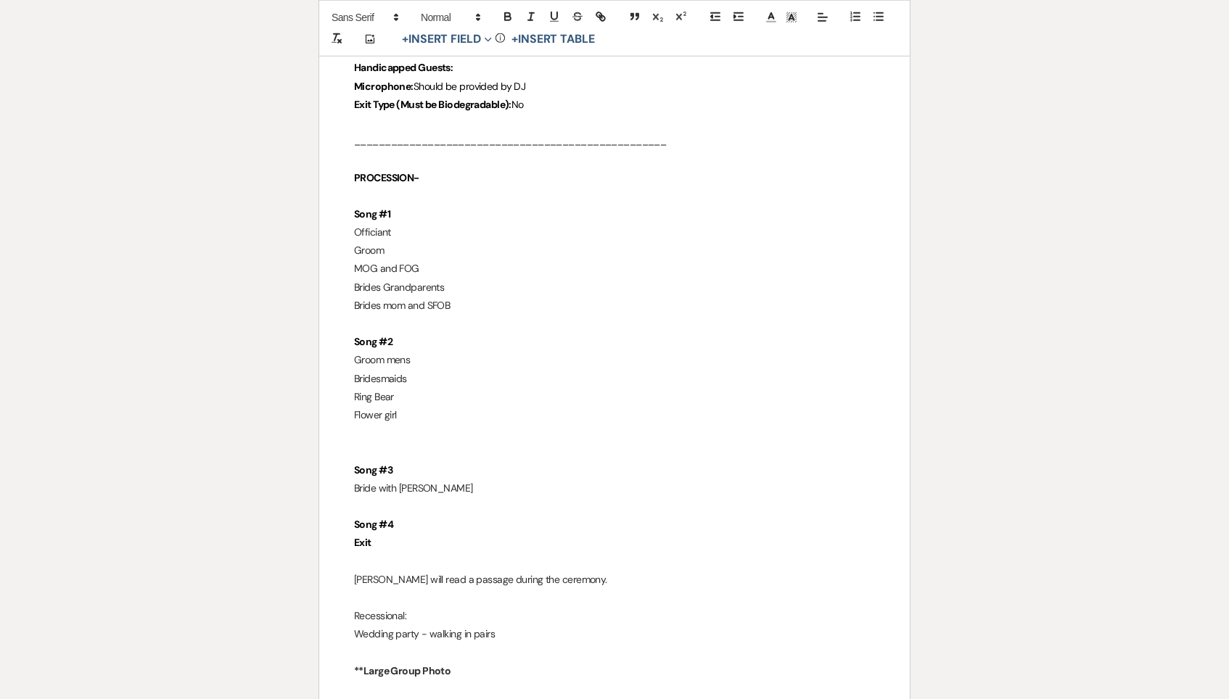
scroll to position [2521, 0]
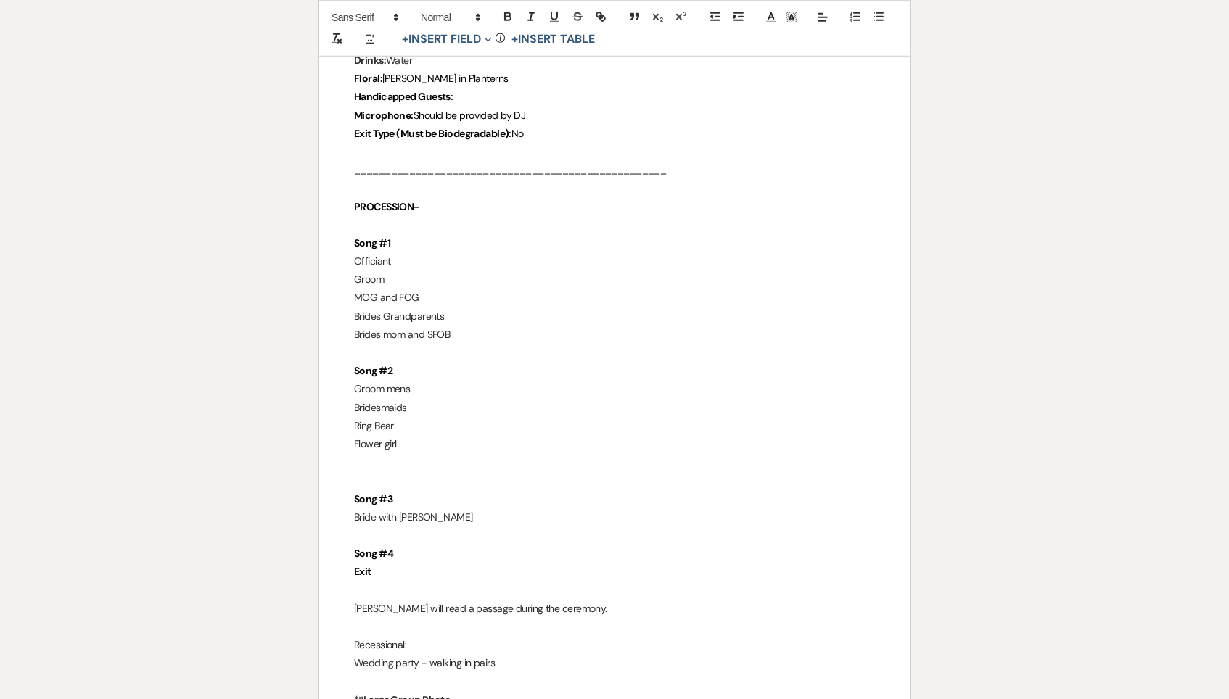
click at [453, 435] on p "Flower girl" at bounding box center [614, 444] width 521 height 18
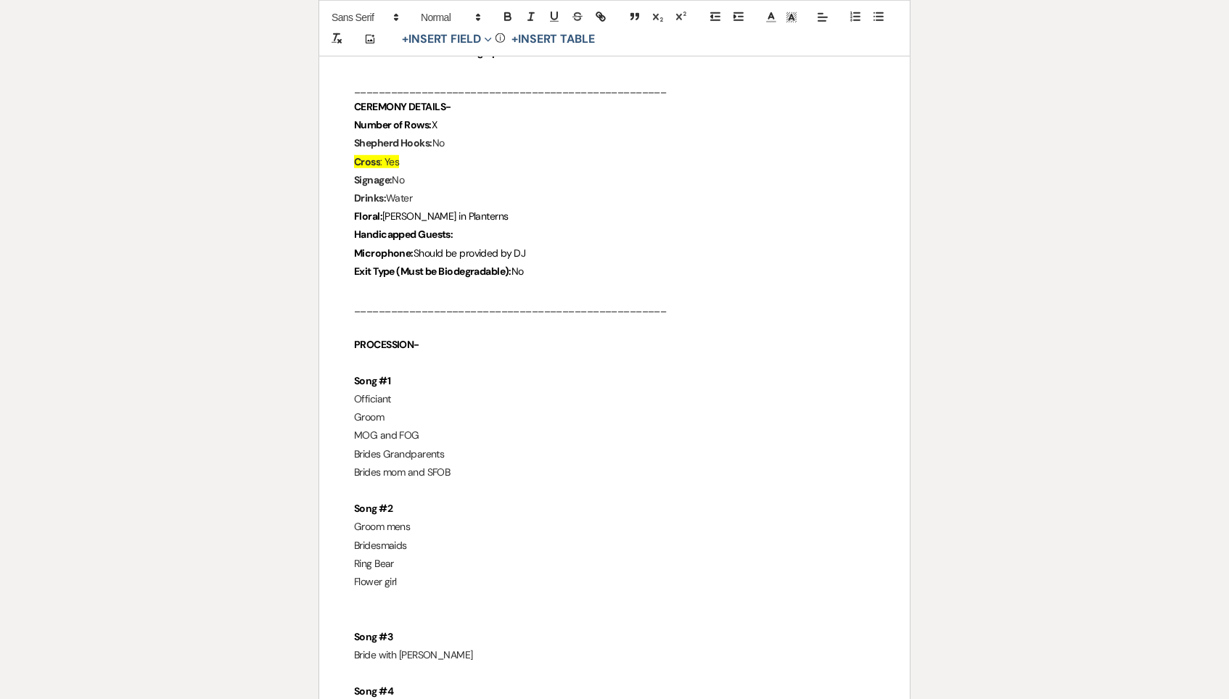
scroll to position [2394, 0]
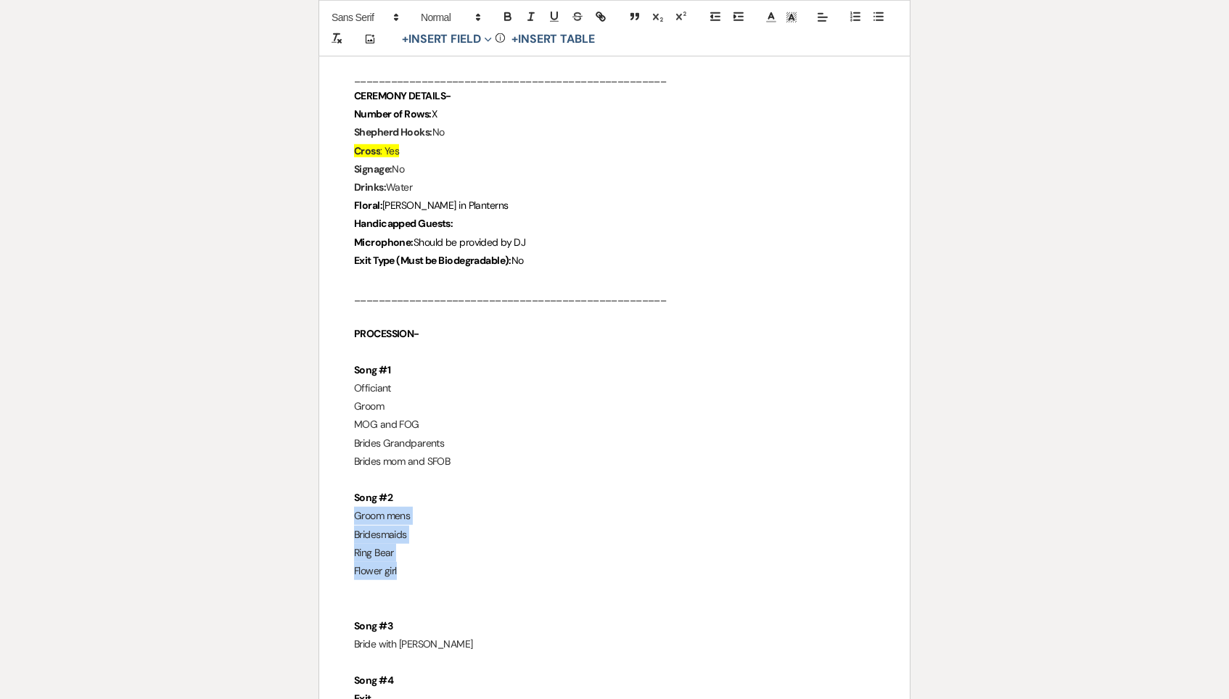
drag, startPoint x: 437, startPoint y: 528, endPoint x: 341, endPoint y: 473, distance: 110.5
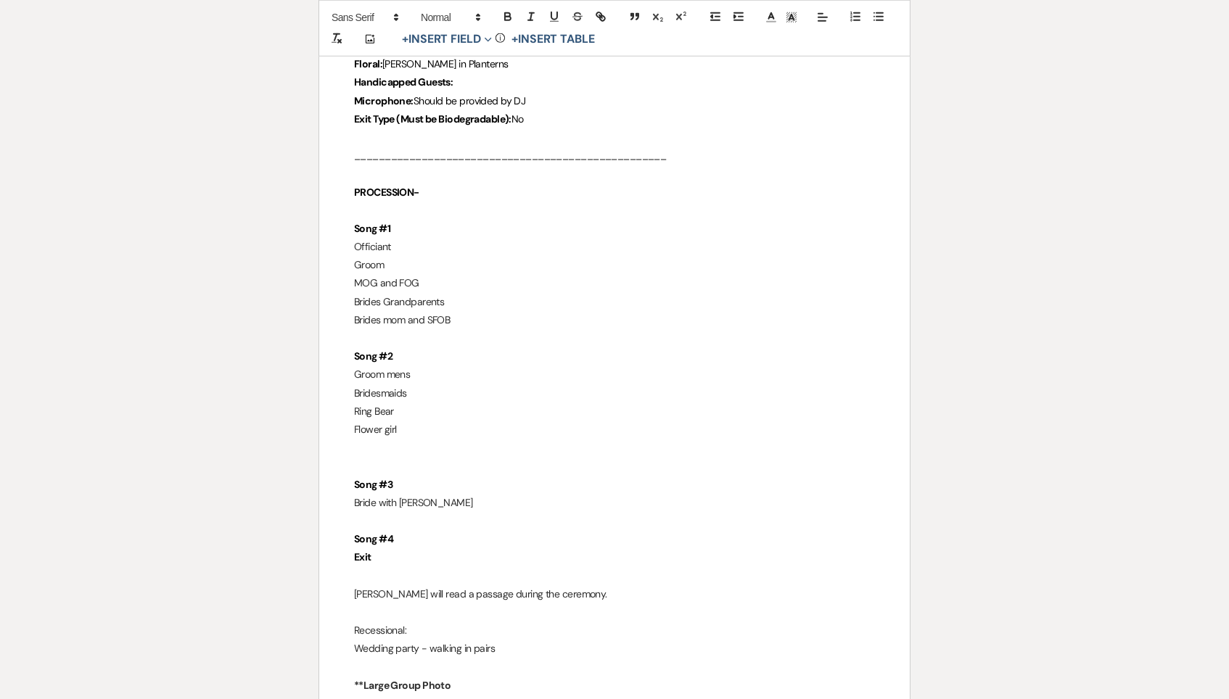
click at [449, 548] on p "Exit" at bounding box center [614, 557] width 521 height 18
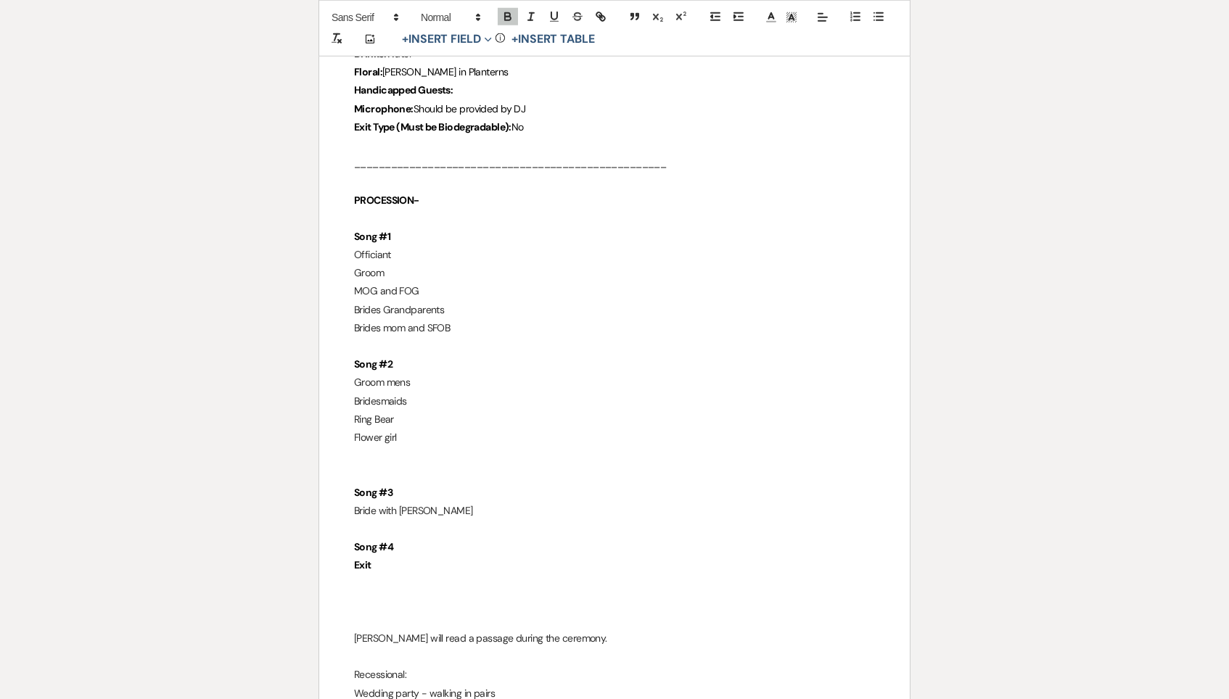
paste div
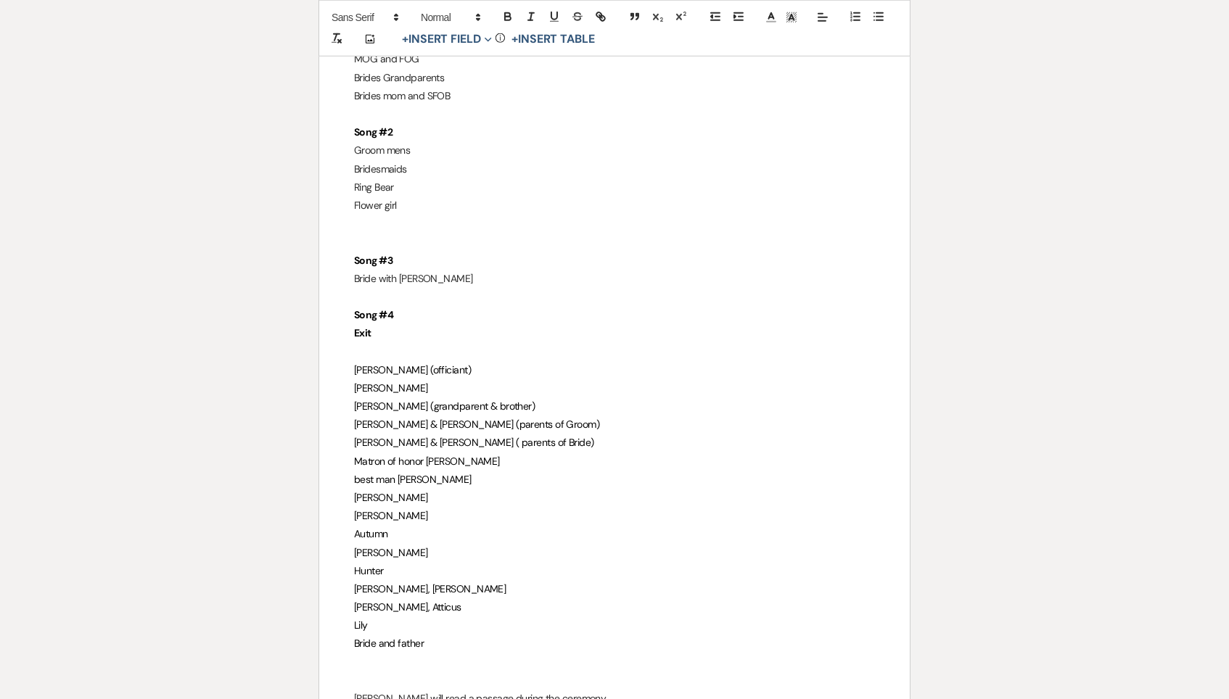
scroll to position [2761, 0]
click at [398, 616] on p "Lily" at bounding box center [614, 625] width 521 height 18
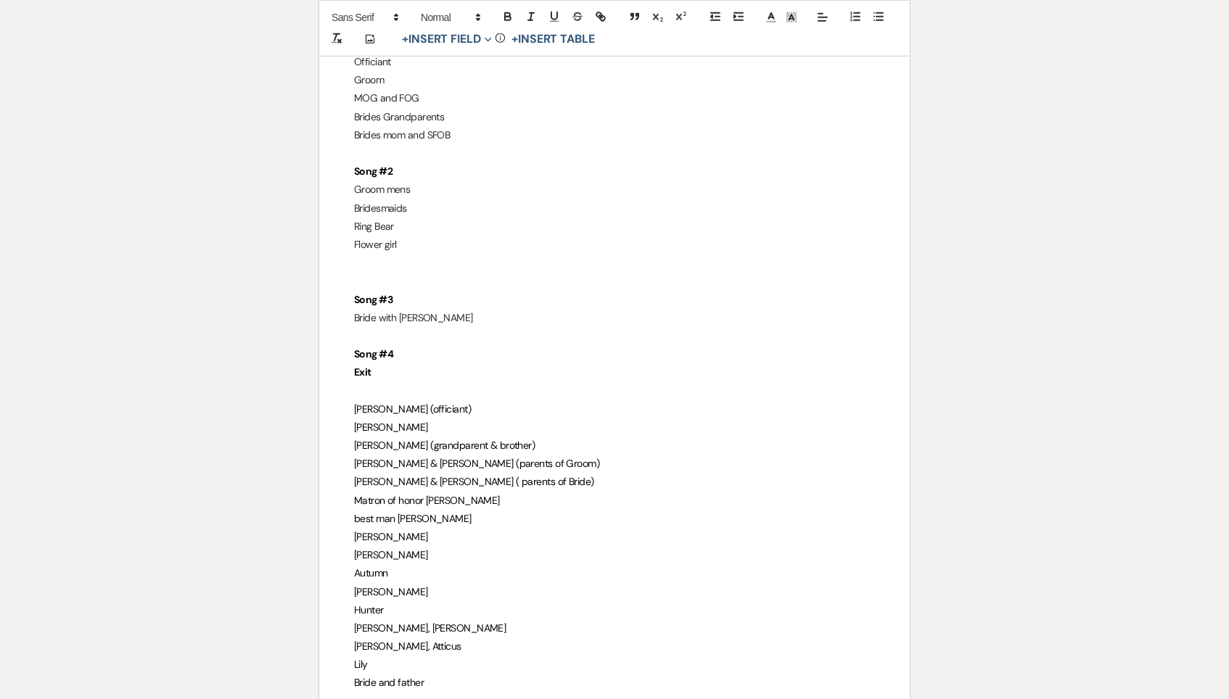
scroll to position [2721, 0]
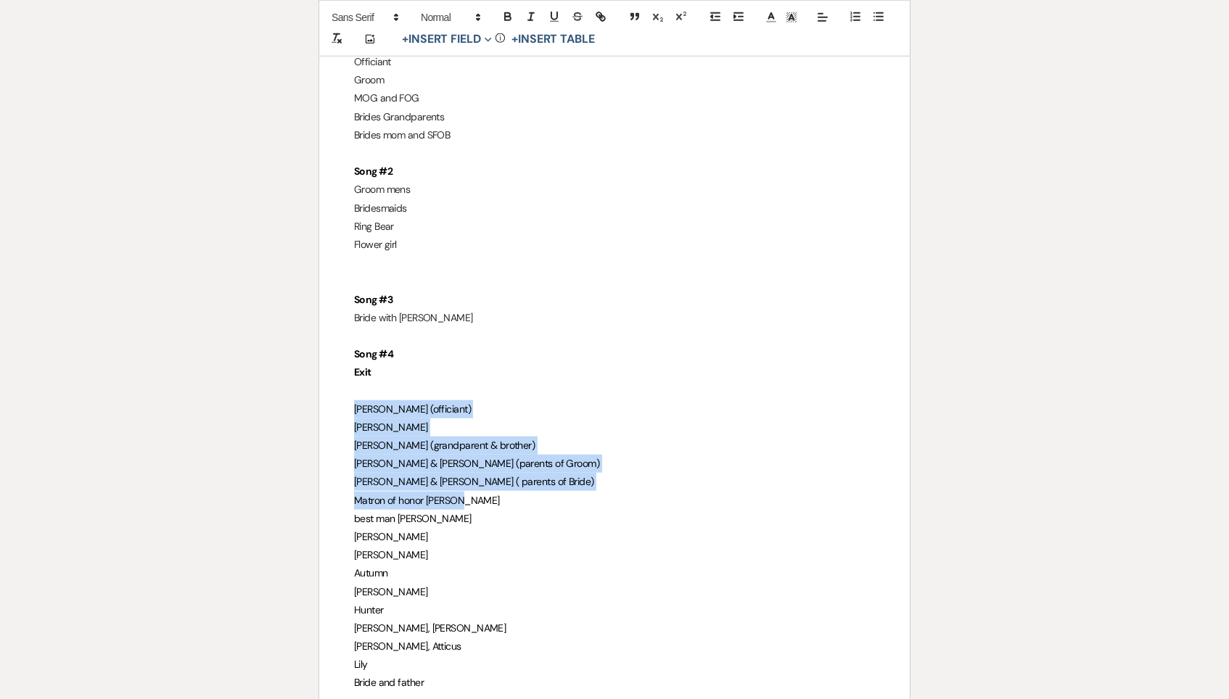
drag, startPoint x: 514, startPoint y: 452, endPoint x: 326, endPoint y: 362, distance: 208.3
copy div "Lukas (officiant) Johnny Memaw Trent (grandparent & brother) Lisa & John (paren…"
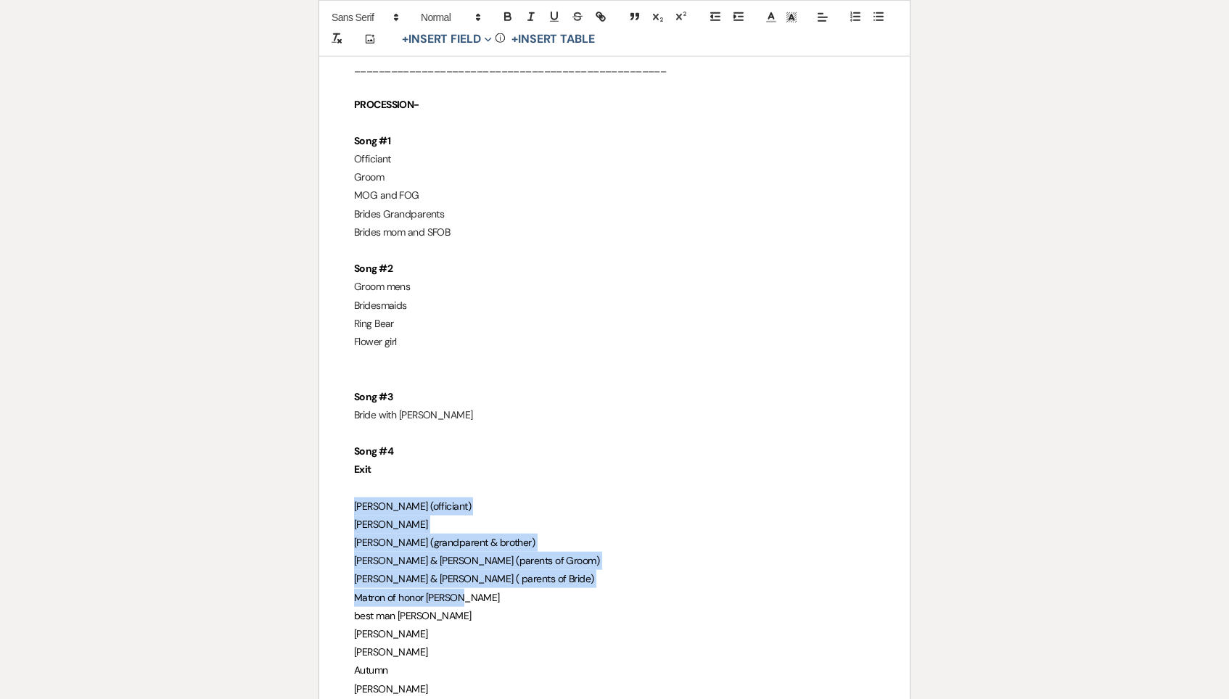
scroll to position [2565, 0]
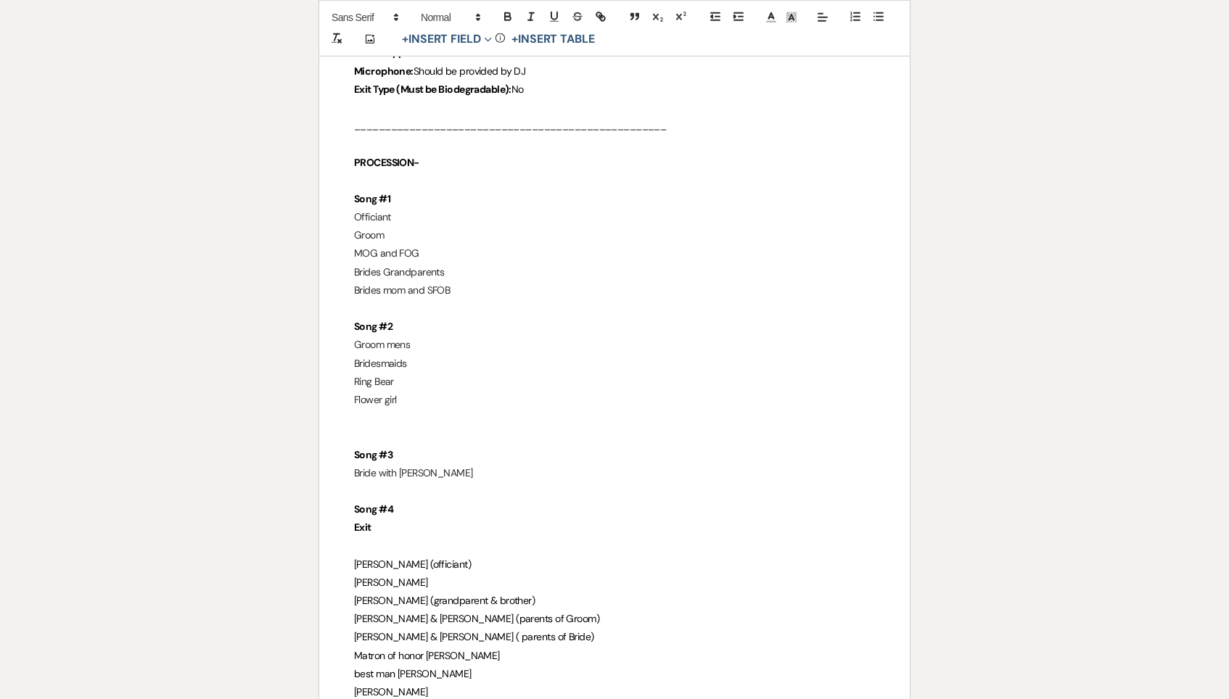
click at [538, 300] on p at bounding box center [614, 309] width 521 height 18
drag, startPoint x: 539, startPoint y: 252, endPoint x: 385, endPoint y: 215, distance: 158.7
click at [385, 246] on p "MOG and FOG" at bounding box center [614, 255] width 521 height 18
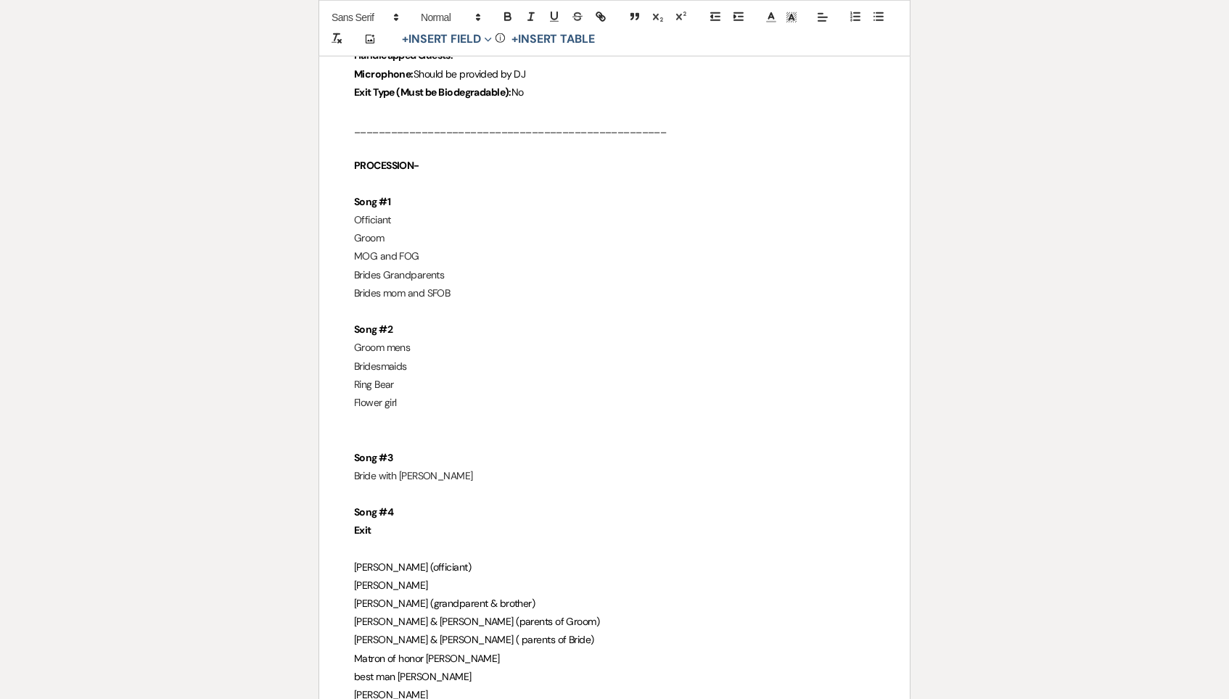
click at [482, 284] on p "Brides mom and SFOB" at bounding box center [614, 293] width 521 height 18
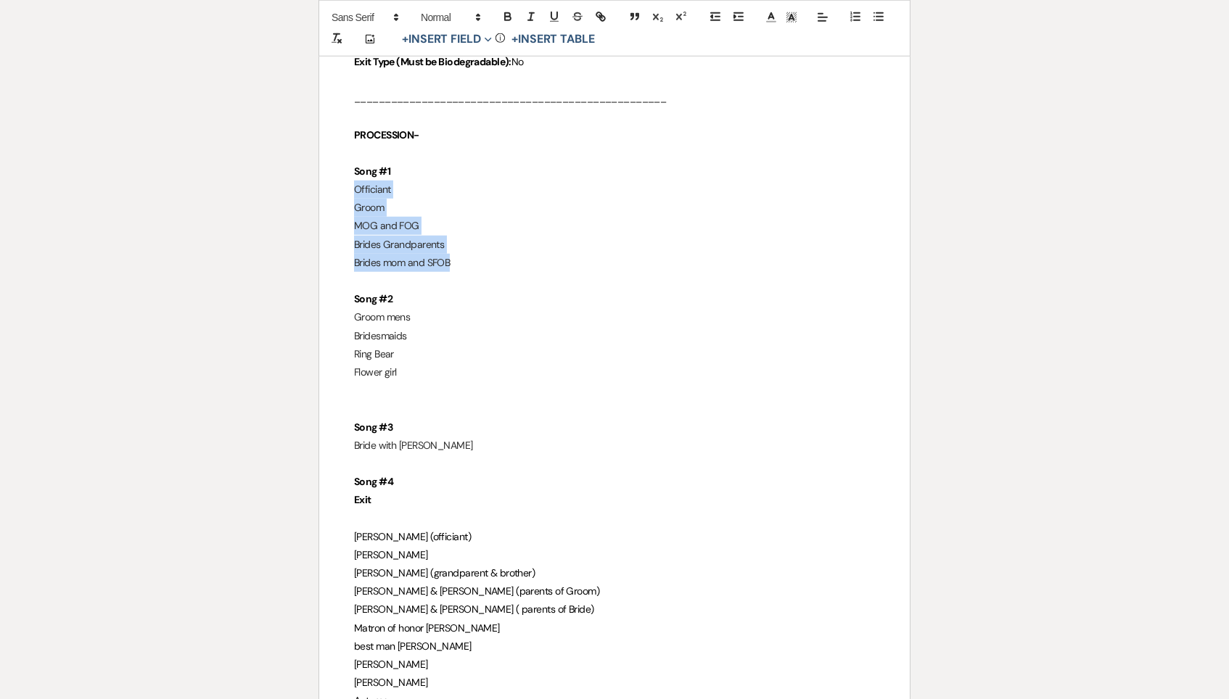
drag, startPoint x: 484, startPoint y: 212, endPoint x: 334, endPoint y: 149, distance: 162.2
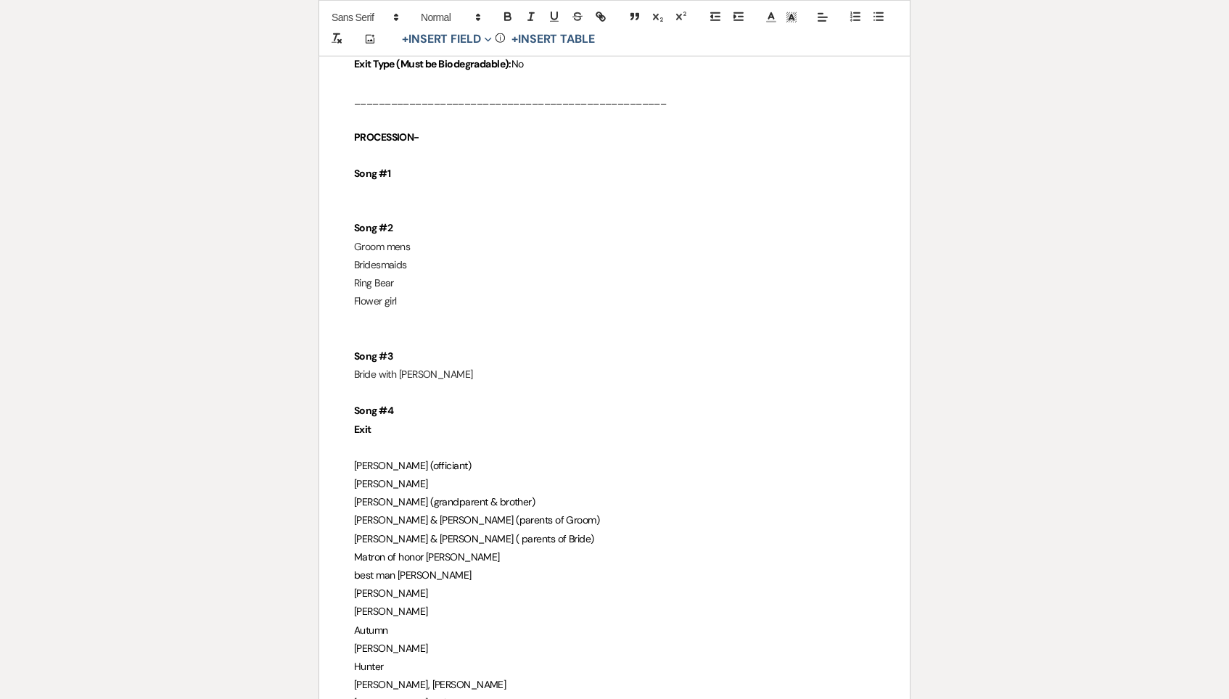
scroll to position [2580, 0]
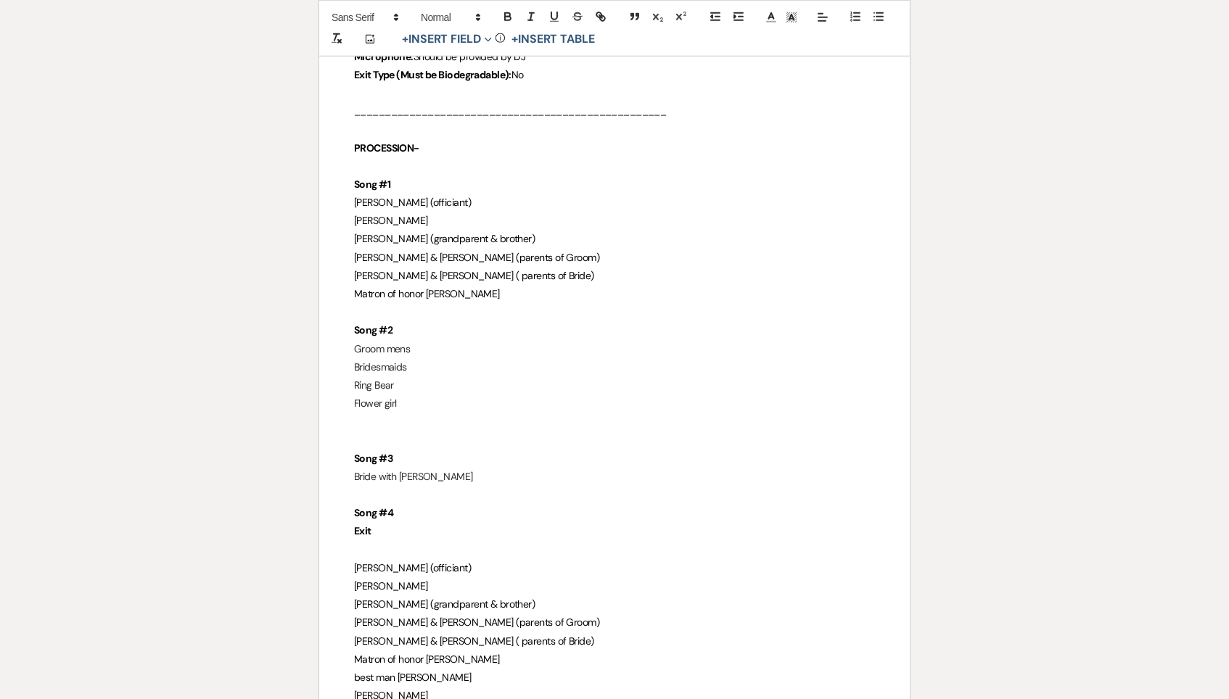
click at [496, 285] on p "Matron of honor Amanda" at bounding box center [614, 294] width 521 height 18
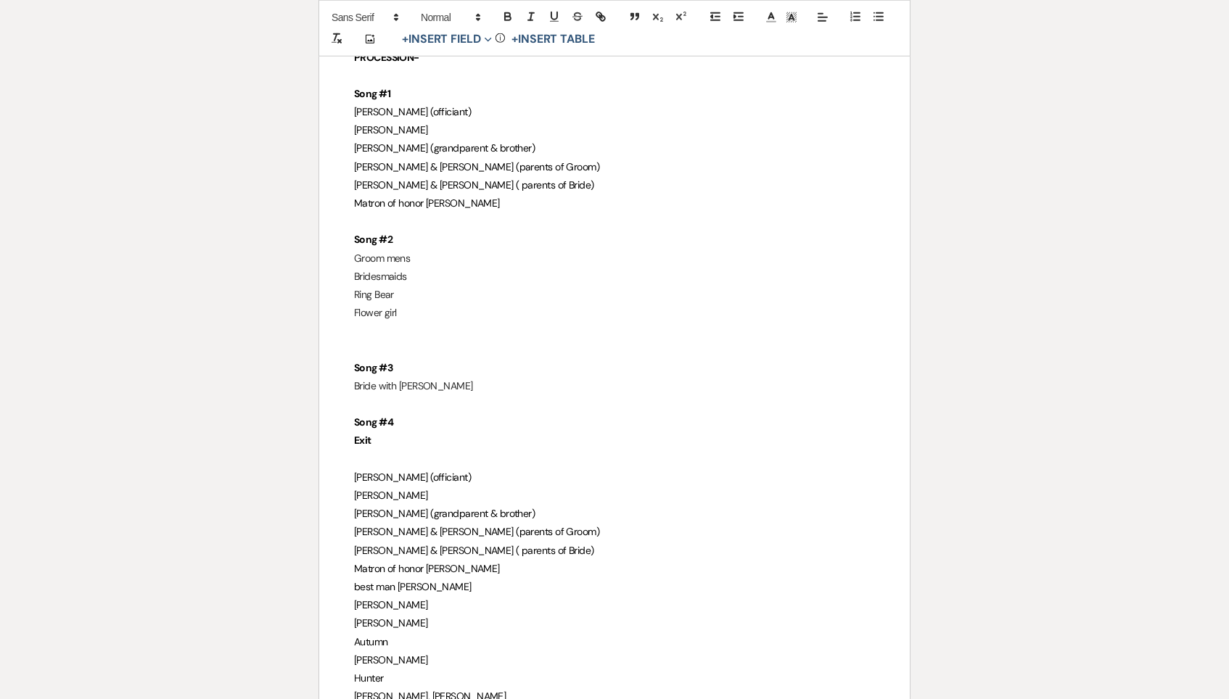
scroll to position [2671, 0]
drag, startPoint x: 472, startPoint y: 159, endPoint x: 350, endPoint y: 158, distance: 122.6
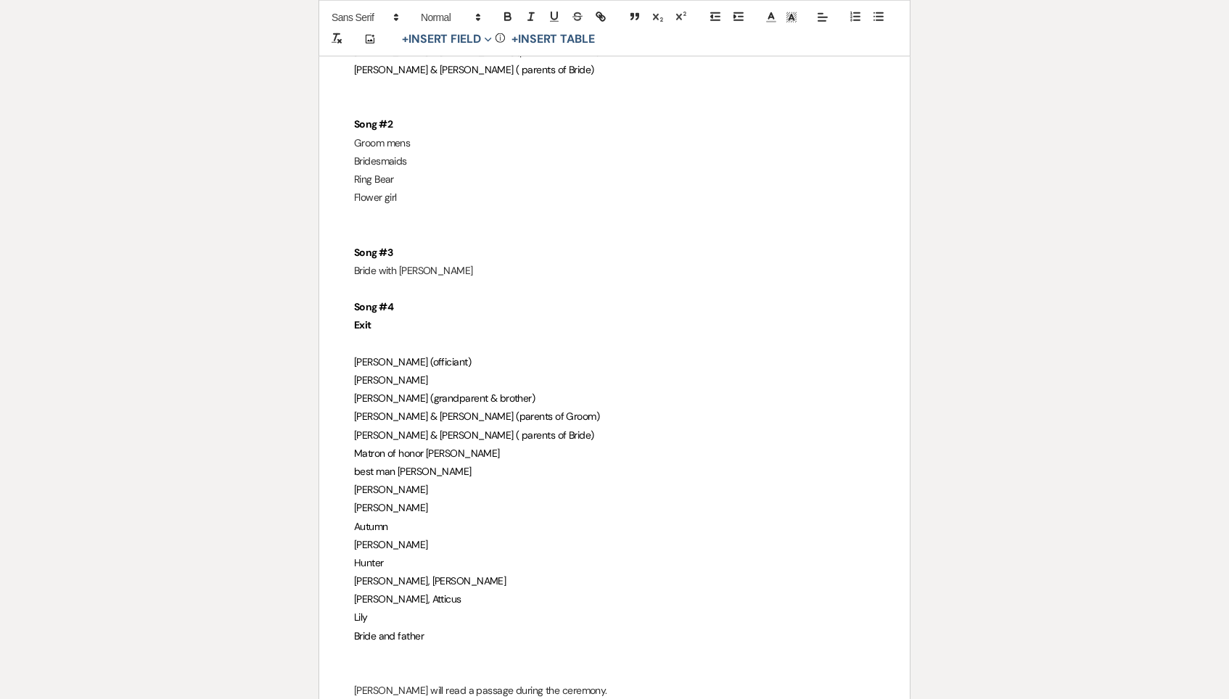
drag, startPoint x: 447, startPoint y: 559, endPoint x: 334, endPoint y: 399, distance: 195.2
copy div "Matron of honor Amanda best man Michael Kelsey Nick Autumn Joe Hunter Harrison,…"
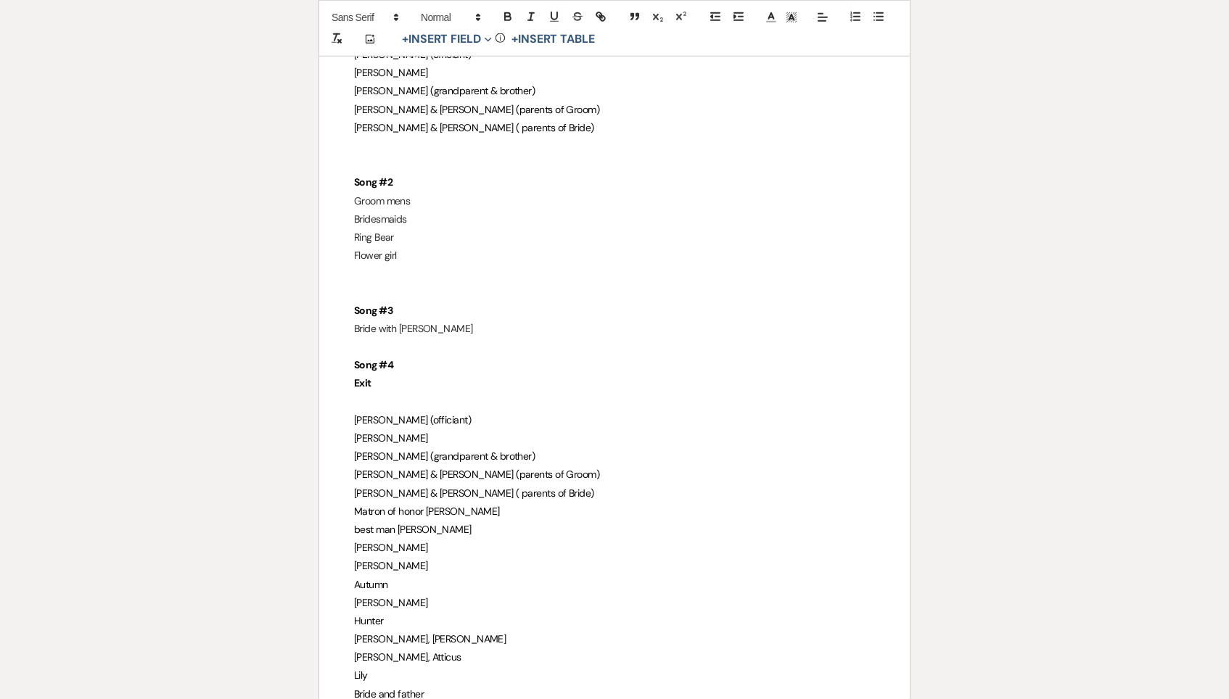
scroll to position [2704, 0]
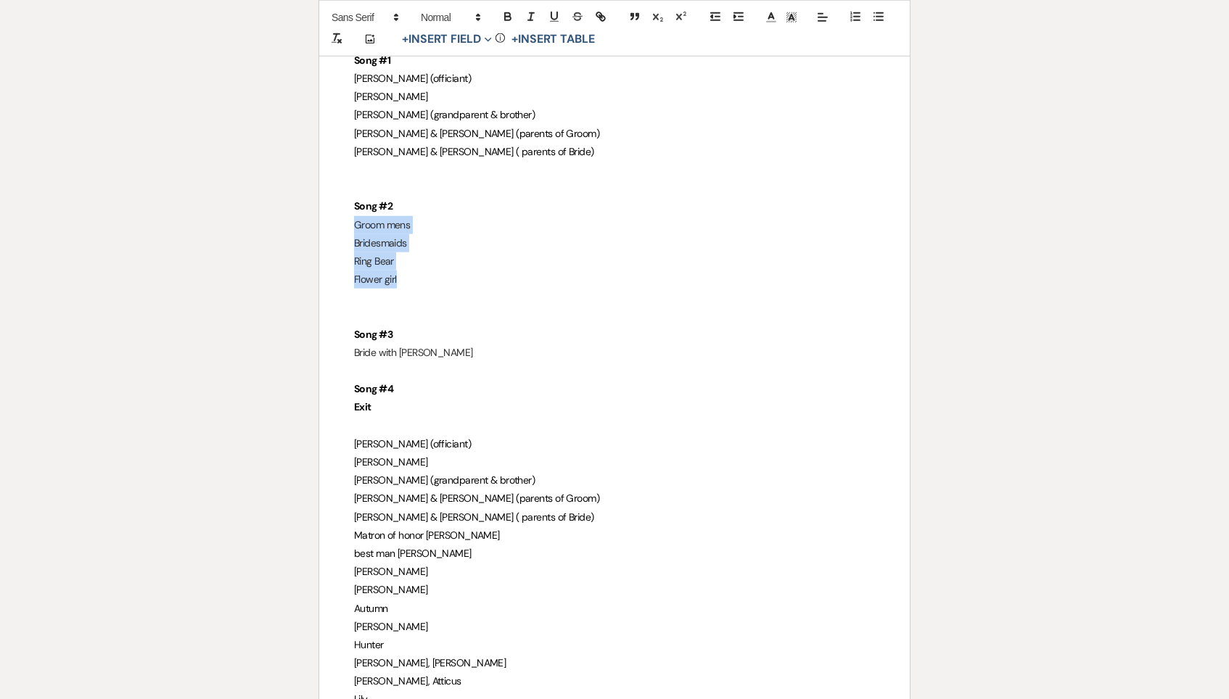
drag, startPoint x: 437, startPoint y: 228, endPoint x: 345, endPoint y: 177, distance: 105.8
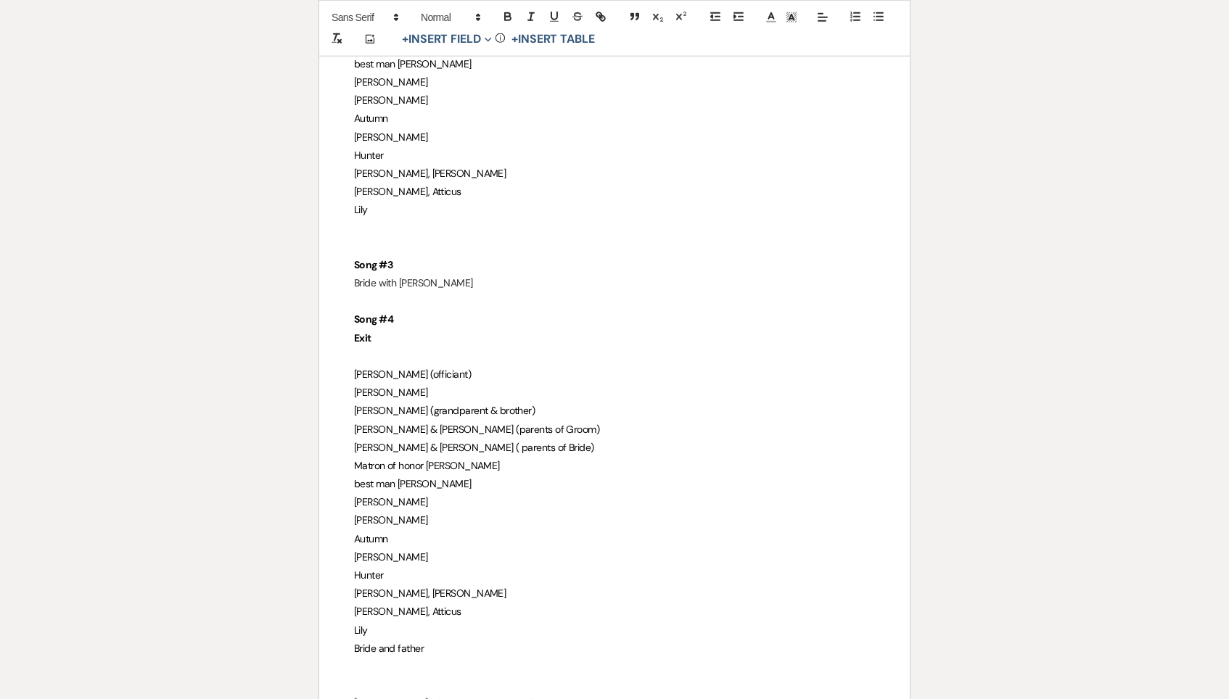
scroll to position [2911, 0]
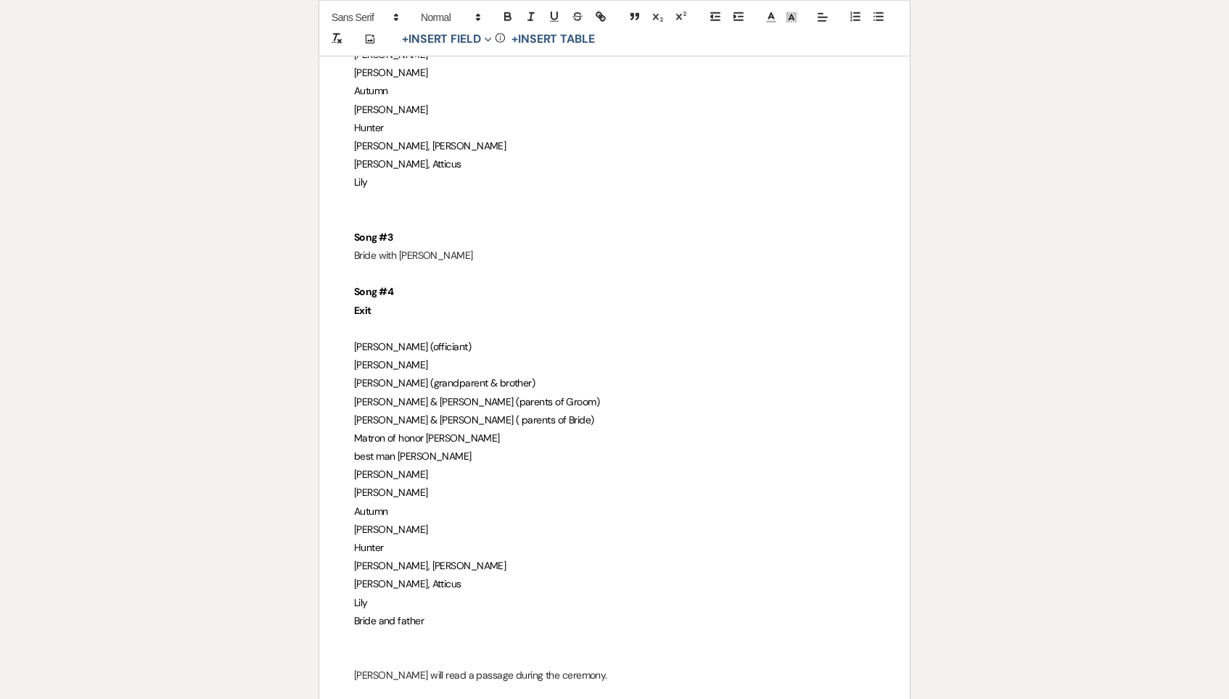
drag, startPoint x: 449, startPoint y: 564, endPoint x: 330, endPoint y: 565, distance: 119.0
copy span "Bride and father"
click at [469, 613] on p "Bride and father" at bounding box center [614, 622] width 521 height 18
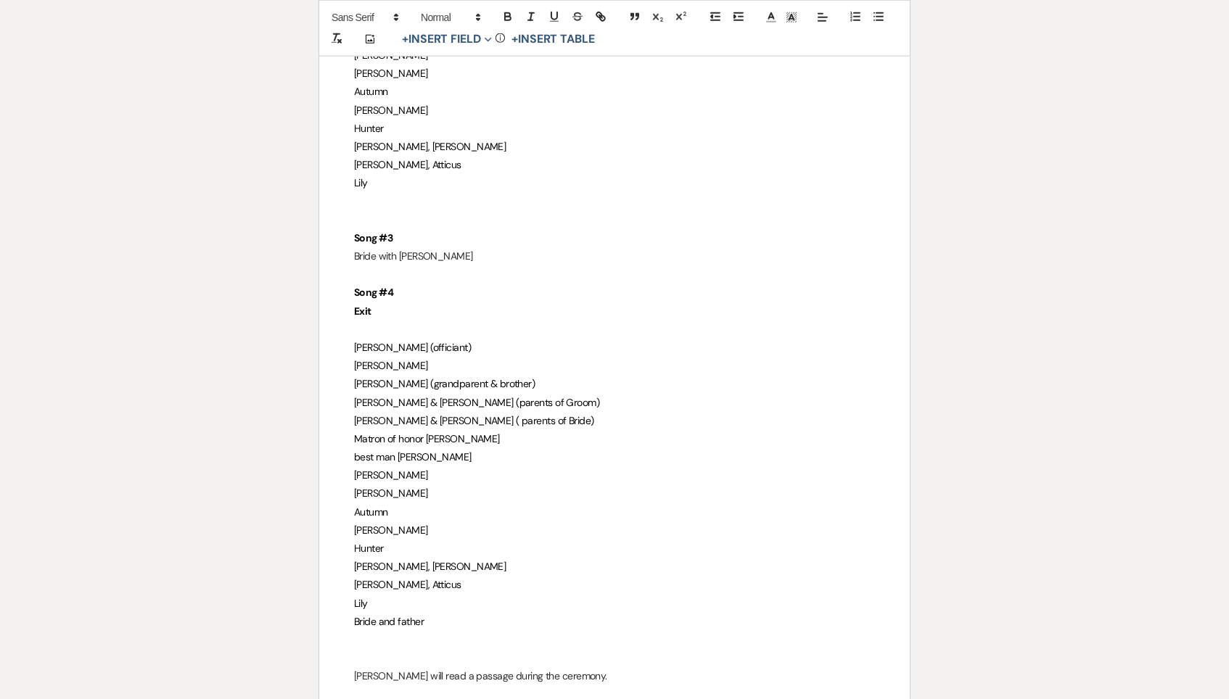
scroll to position [2909, 0]
click at [468, 596] on p "Lily" at bounding box center [614, 605] width 521 height 18
click at [471, 615] on p "Bride and father" at bounding box center [614, 624] width 521 height 18
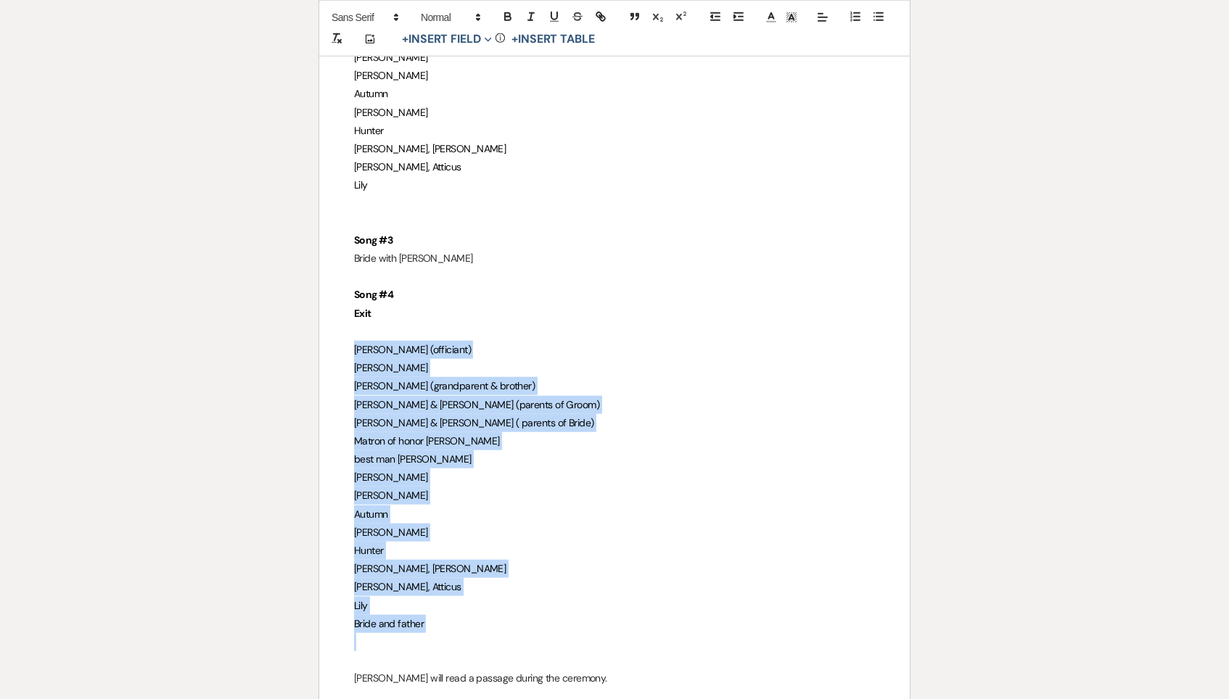
drag, startPoint x: 471, startPoint y: 562, endPoint x: 327, endPoint y: 302, distance: 297.4
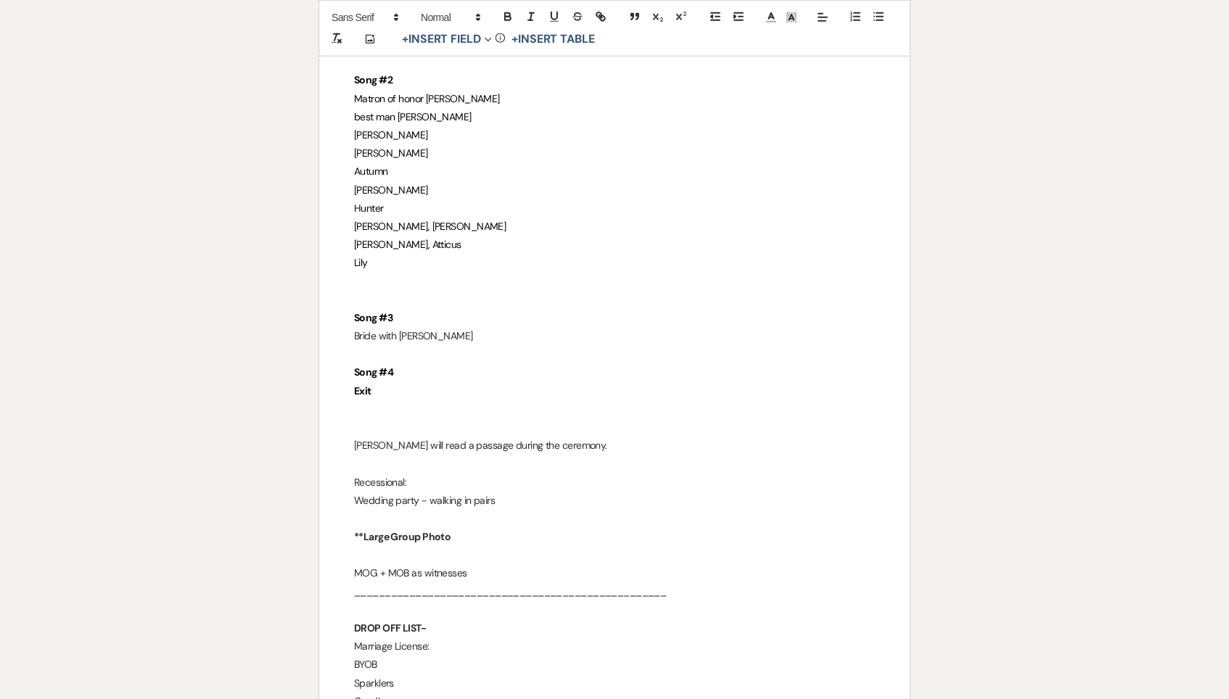
scroll to position [2767, 0]
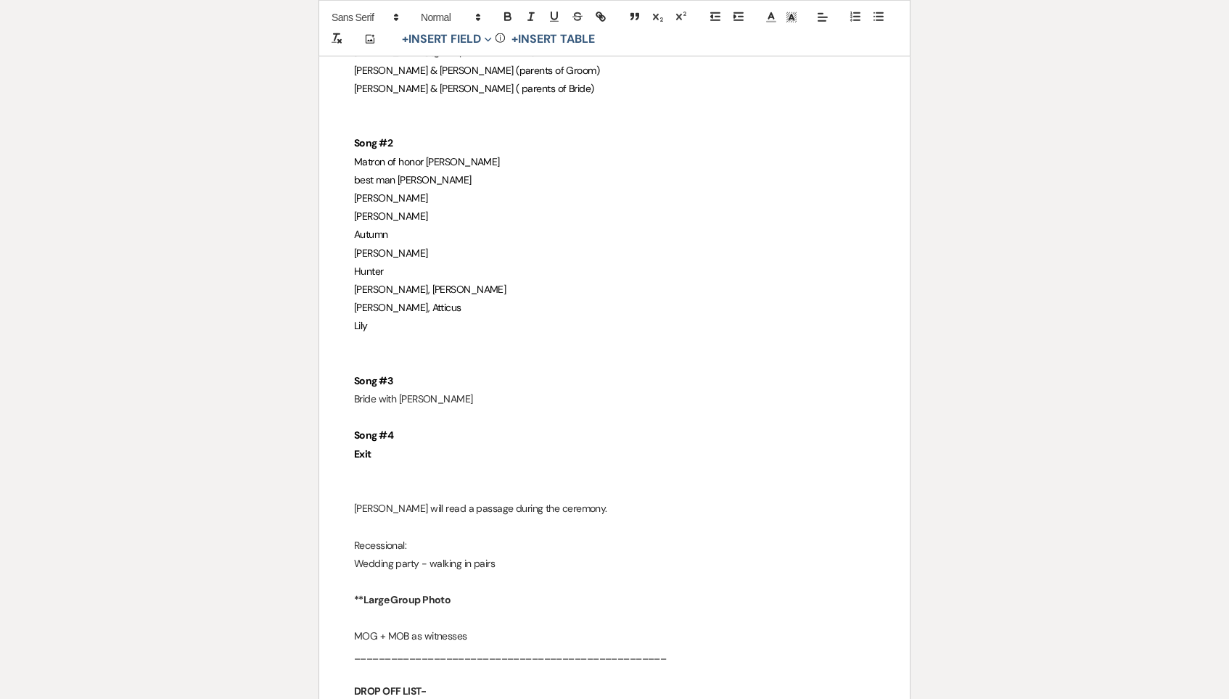
click at [391, 301] on span "Abagail, Atticus" at bounding box center [407, 307] width 107 height 13
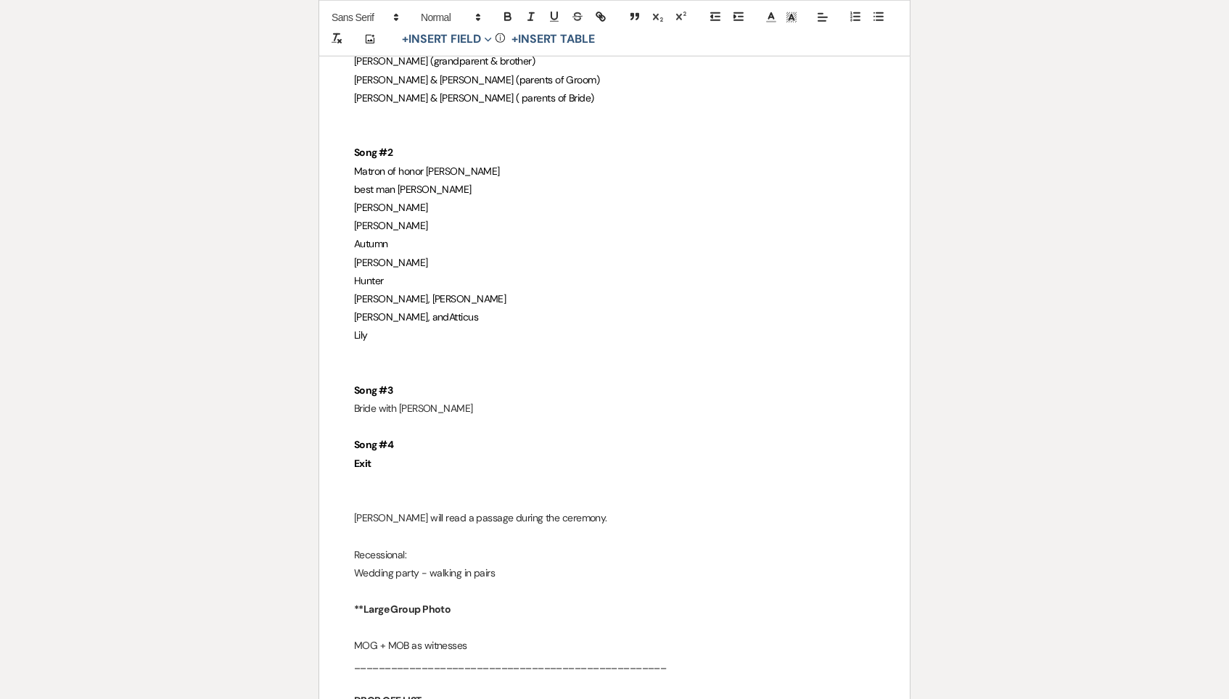
scroll to position [2757, 0]
click at [394, 293] on span "Harrison, Juliet, Jackson" at bounding box center [430, 299] width 152 height 13
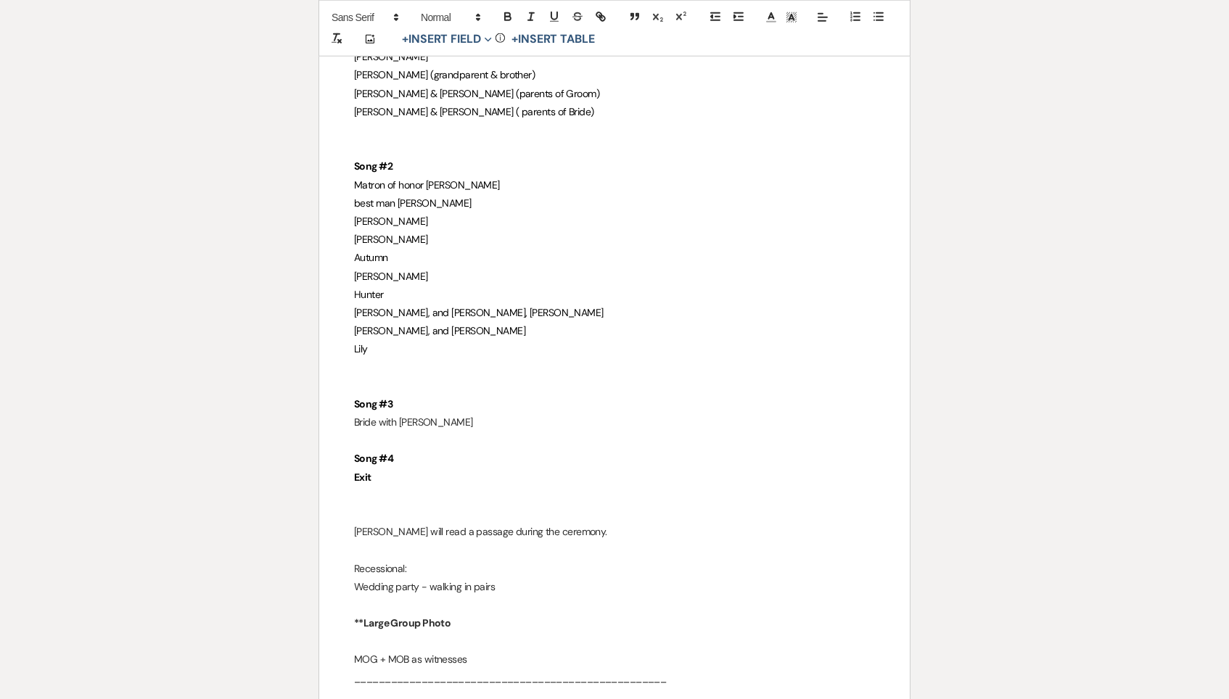
click at [441, 306] on span "Harrison, and Juliet, Jackson" at bounding box center [479, 312] width 250 height 13
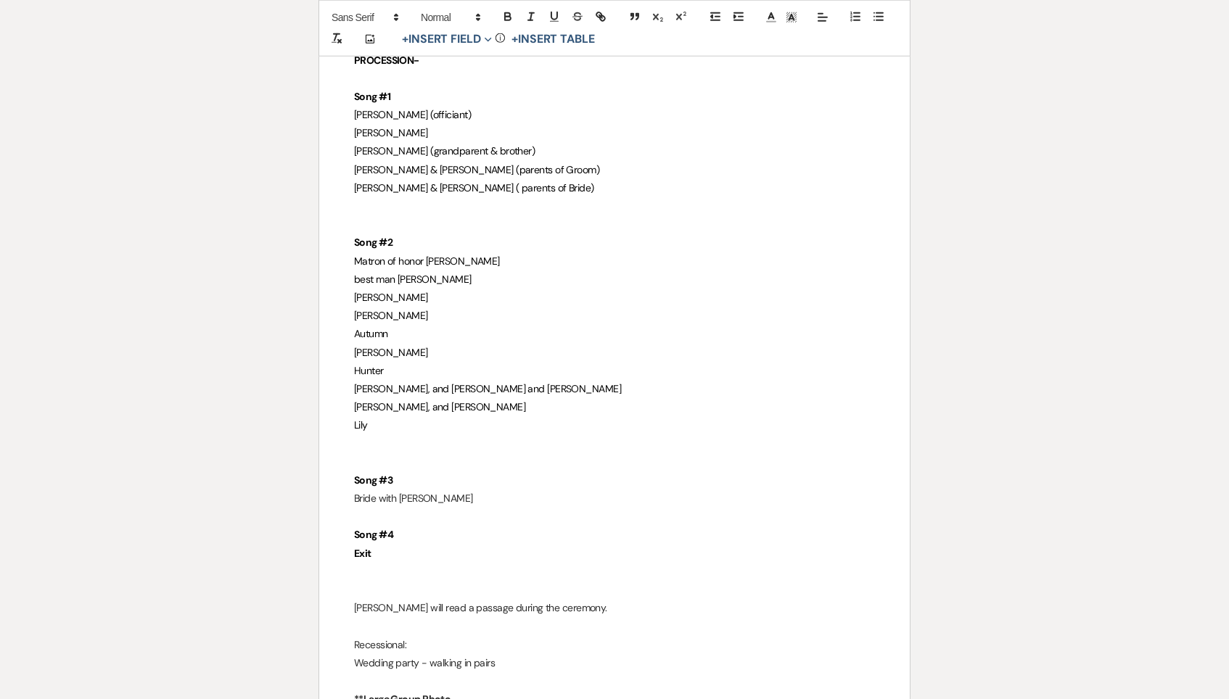
scroll to position [2670, 0]
drag, startPoint x: 448, startPoint y: 357, endPoint x: 408, endPoint y: 358, distance: 39.2
click at [408, 396] on p "Abagail, and Atticus" at bounding box center [614, 405] width 521 height 18
click at [408, 400] on span "Abagail, and Atticus" at bounding box center [439, 406] width 171 height 13
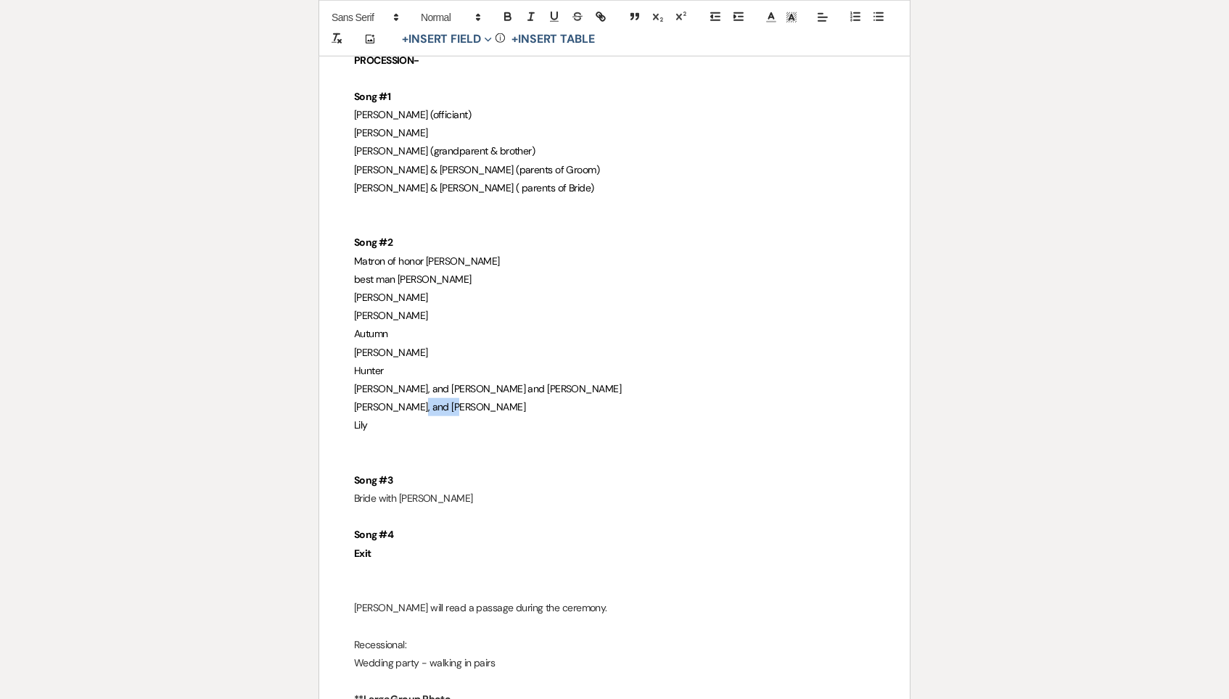
drag, startPoint x: 448, startPoint y: 357, endPoint x: 408, endPoint y: 357, distance: 40.6
click at [408, 398] on p "Abagail, and Atticus" at bounding box center [614, 407] width 521 height 18
copy span "Atticus"
click at [502, 417] on p "Lily" at bounding box center [614, 426] width 521 height 18
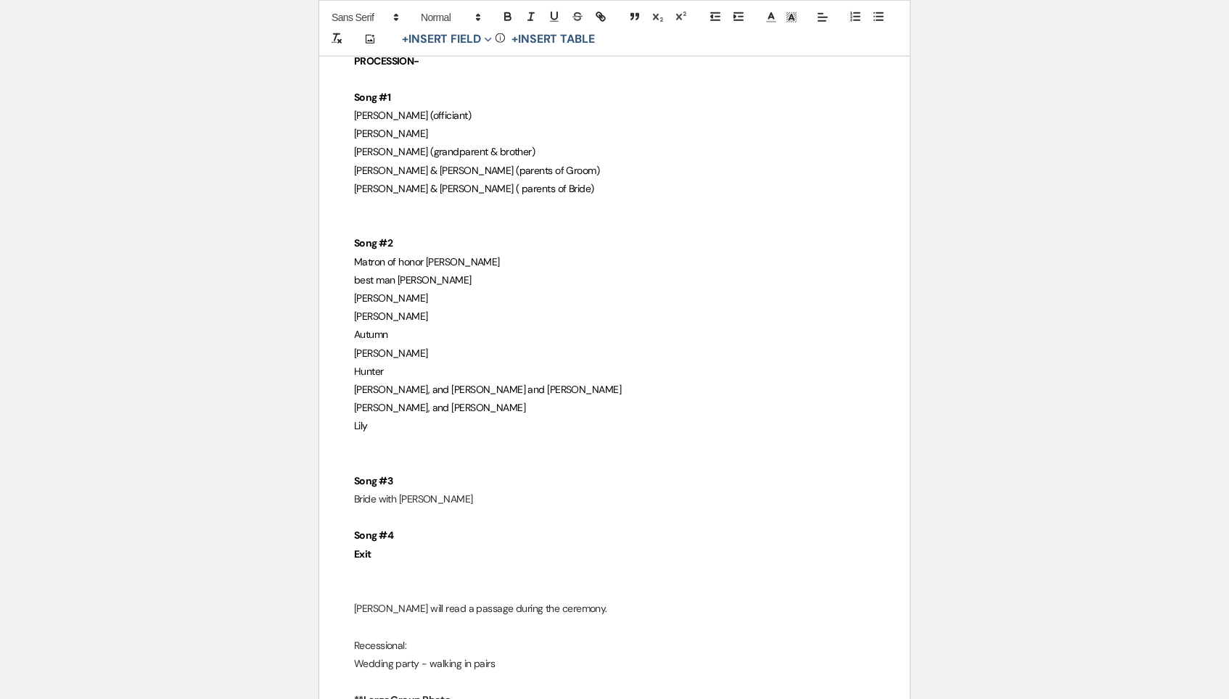
scroll to position [2666, 0]
click at [420, 418] on p "Lily" at bounding box center [614, 427] width 521 height 18
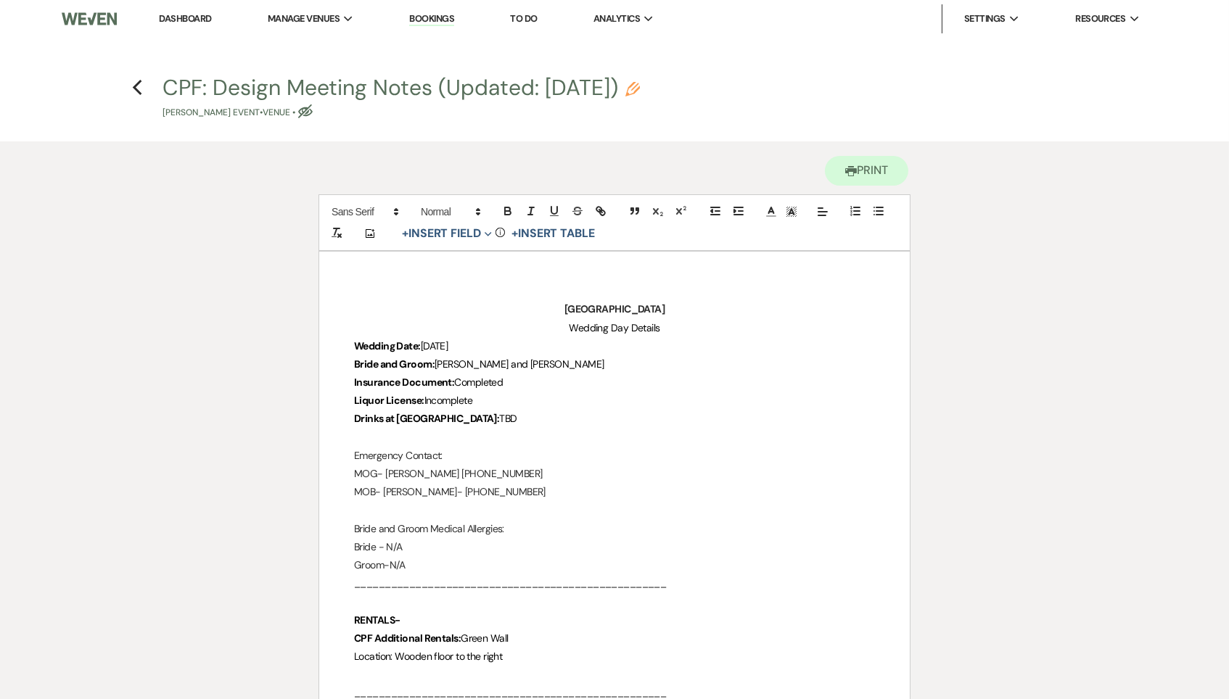
scroll to position [0, 0]
click at [853, 166] on button "Printer Print" at bounding box center [866, 171] width 83 height 30
click at [136, 88] on icon "Previous" at bounding box center [137, 87] width 11 height 17
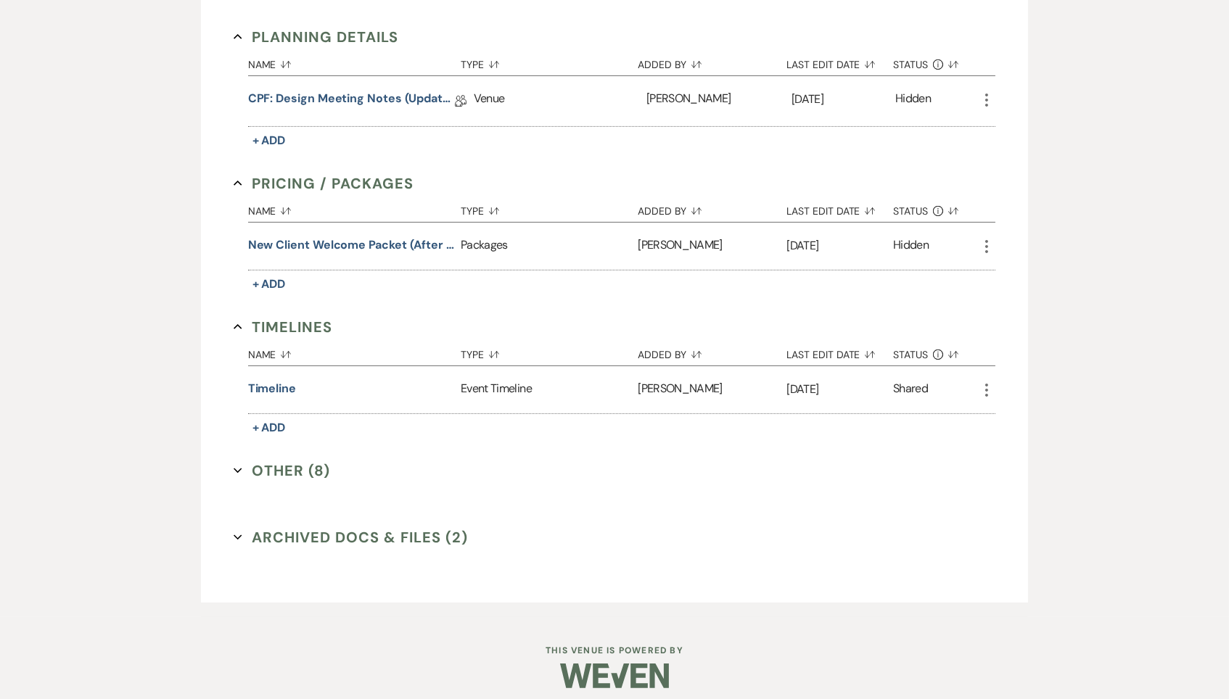
scroll to position [762, 0]
click at [299, 447] on div "Invoice / Rental Agreements Collapse Name Sort Default Type Sort Default Added …" at bounding box center [615, 95] width 763 height 818
click at [299, 467] on button "Other (8) Expand" at bounding box center [282, 472] width 96 height 22
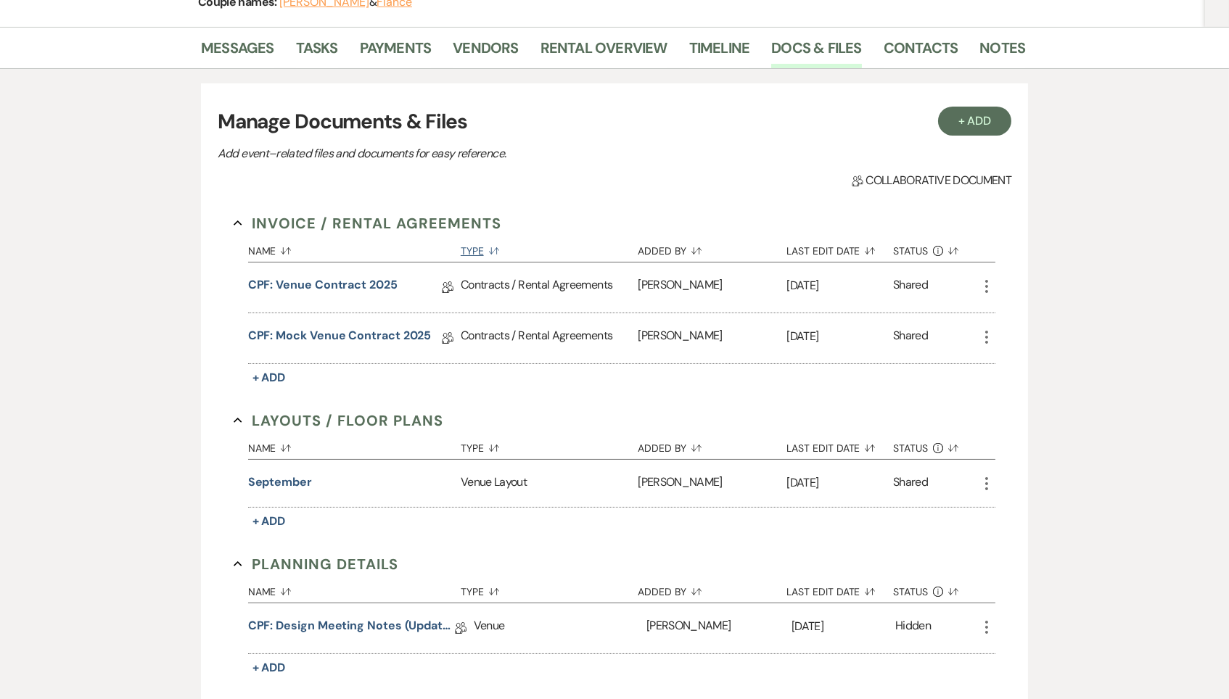
scroll to position [261, 0]
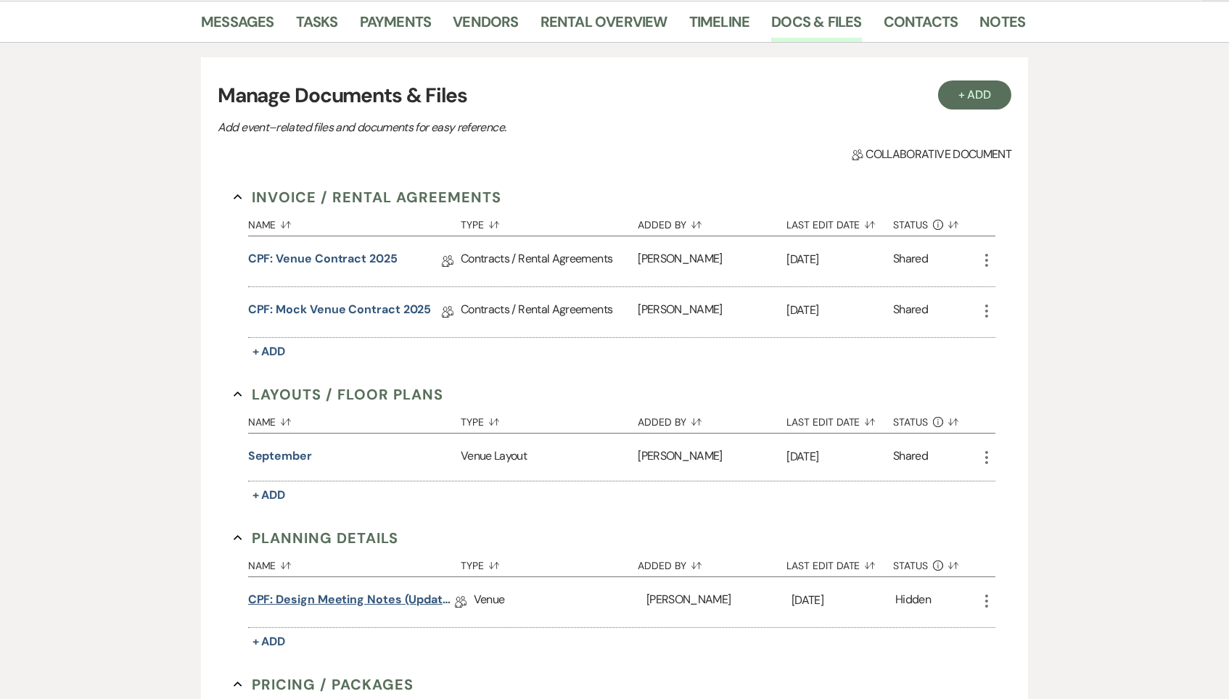
click at [391, 593] on link "CPF: Design Meeting Notes (Updated: August 5th, 2025)" at bounding box center [351, 602] width 207 height 22
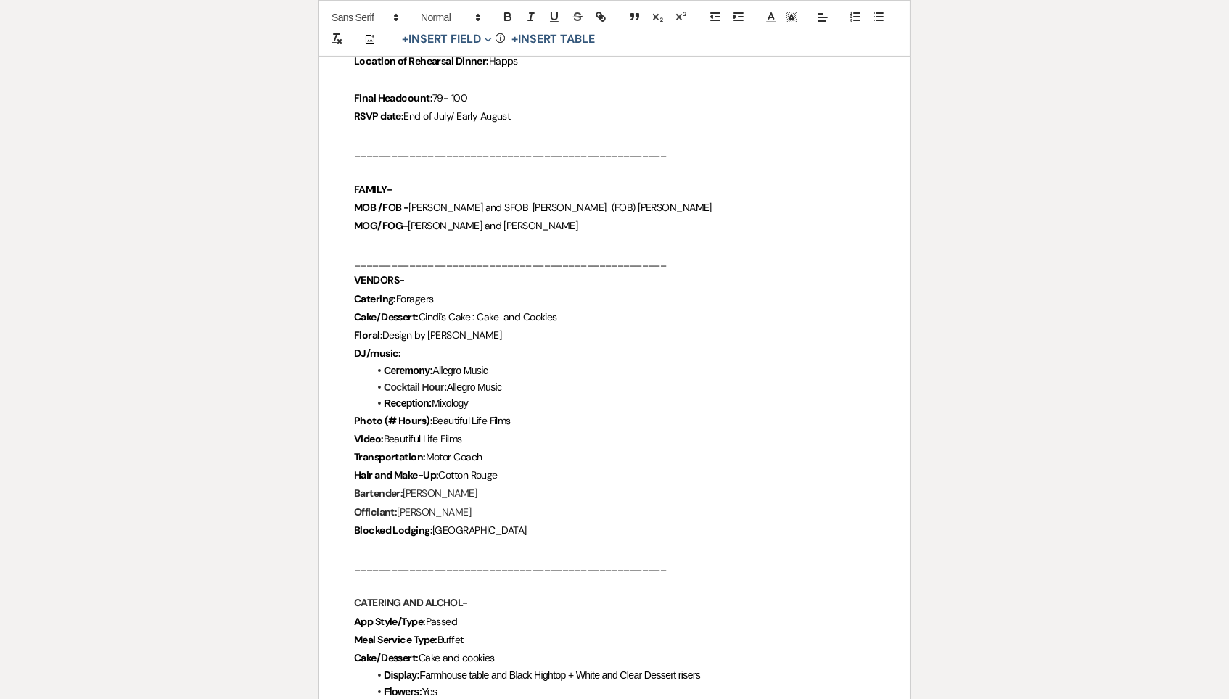
scroll to position [682, 1]
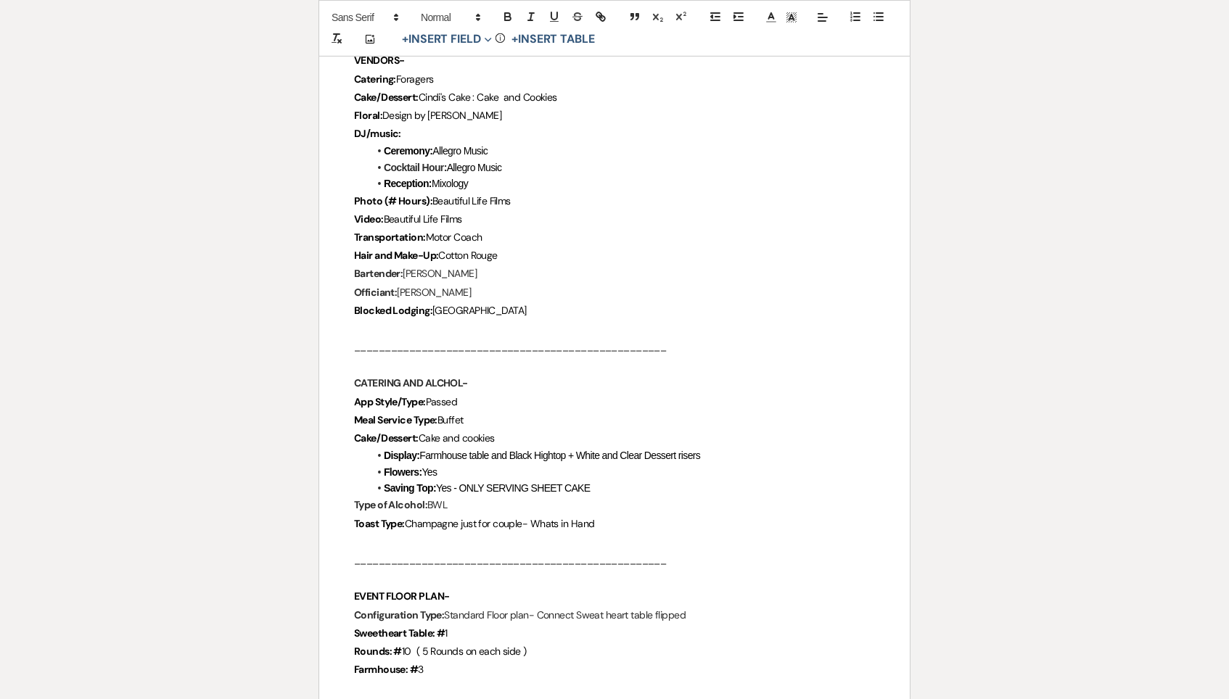
click at [476, 496] on p "Type of Alcohol: BWL" at bounding box center [614, 505] width 521 height 18
drag, startPoint x: 410, startPoint y: 502, endPoint x: 670, endPoint y: 504, distance: 260.5
click at [670, 517] on p "Toast Type: Champagne just for couple- Whats in Hand" at bounding box center [614, 526] width 521 height 18
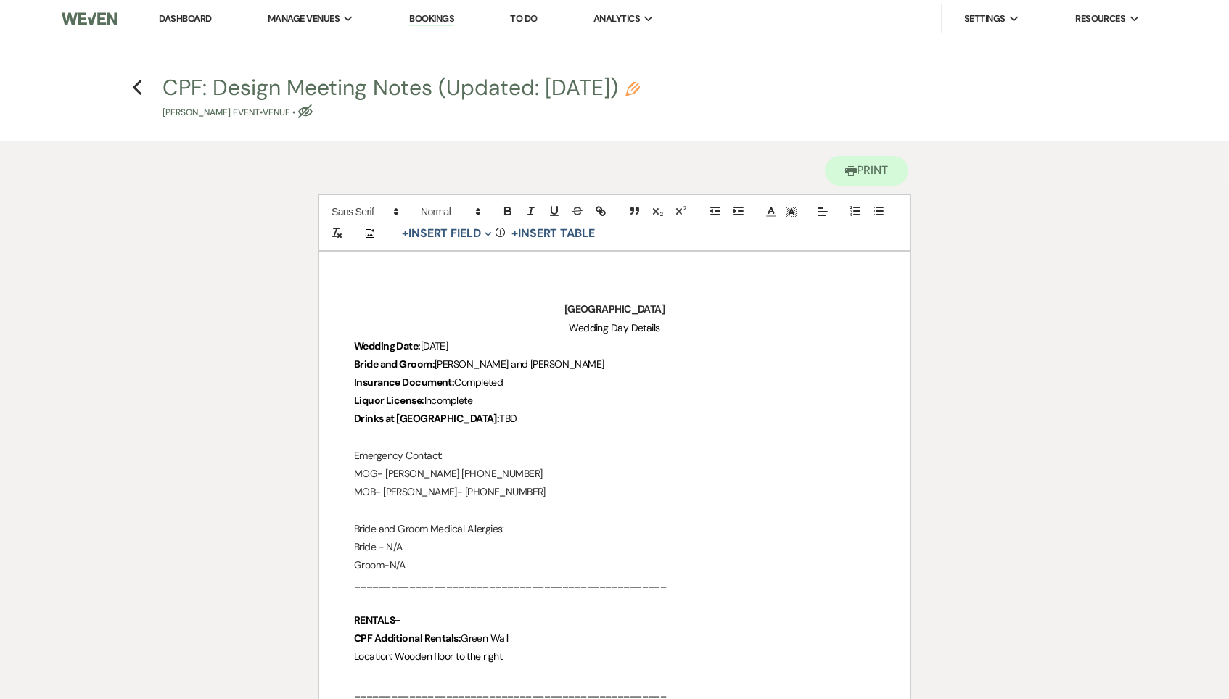
scroll to position [0, 0]
click at [136, 86] on icon "Previous" at bounding box center [137, 87] width 11 height 17
